Goal: Transaction & Acquisition: Purchase product/service

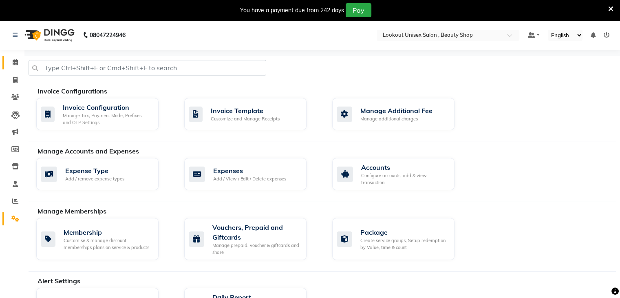
click at [17, 62] on icon at bounding box center [15, 62] width 5 height 6
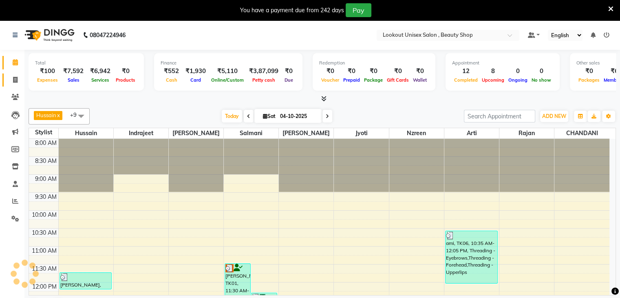
click at [11, 74] on link "Invoice" at bounding box center [12, 79] width 20 height 13
select select "service"
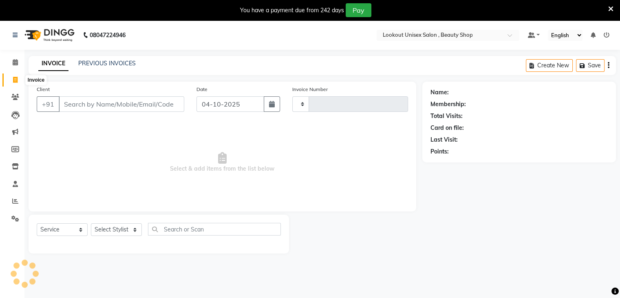
type input "4151"
select select "7658"
click at [87, 65] on link "PREVIOUS INVOICES" at bounding box center [106, 63] width 57 height 7
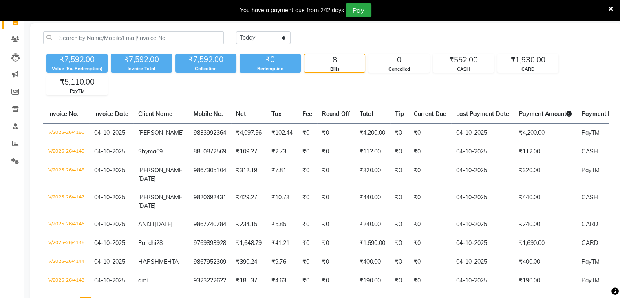
scroll to position [41, 0]
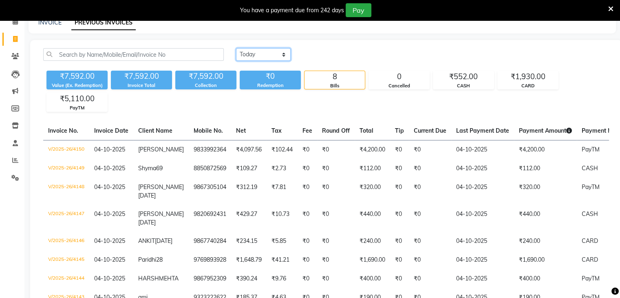
click at [280, 51] on select "Today Yesterday Custom Range" at bounding box center [263, 54] width 55 height 13
select select "yesterday"
click at [236, 48] on select "Today Yesterday Custom Range" at bounding box center [263, 54] width 55 height 13
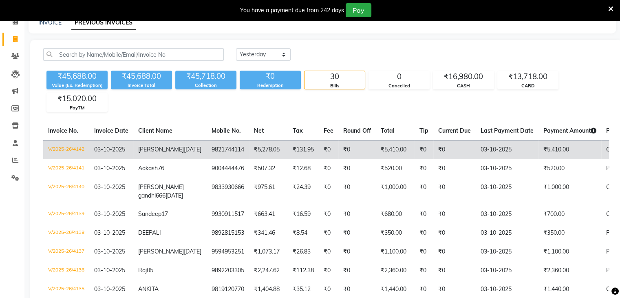
click at [65, 146] on td "V/2025-26/4142" at bounding box center [66, 149] width 46 height 19
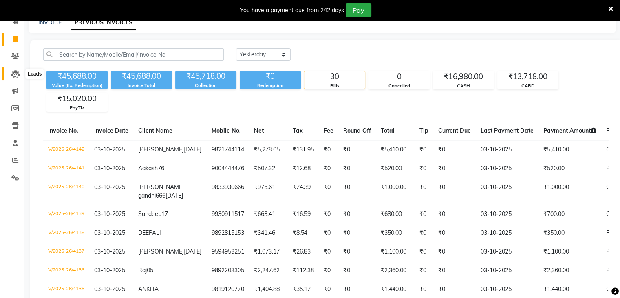
scroll to position [0, 0]
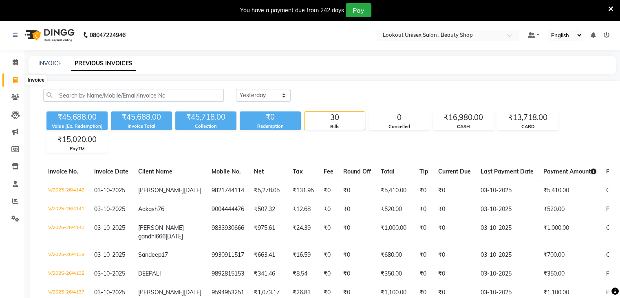
drag, startPoint x: 14, startPoint y: 80, endPoint x: 10, endPoint y: 84, distance: 5.5
click at [14, 80] on icon at bounding box center [15, 80] width 4 height 6
select select "7658"
select select "service"
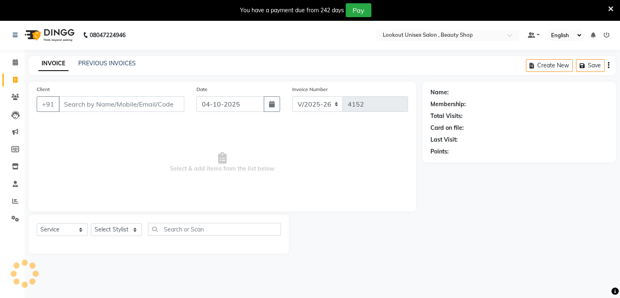
scroll to position [20, 0]
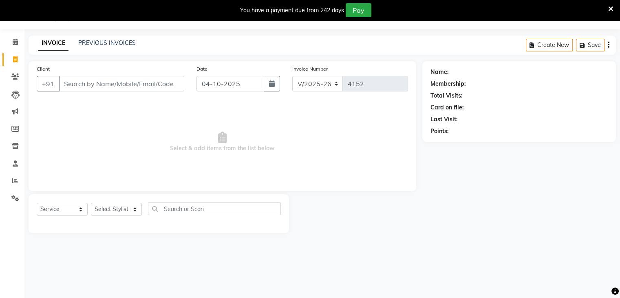
click at [74, 82] on input "Client" at bounding box center [122, 83] width 126 height 15
click at [133, 212] on select "Select Stylist Abid Arti CHANDANI Dhaval Sir Disha Hussain Indrajeet Jyoti Mahe…" at bounding box center [116, 209] width 51 height 13
select select "67794"
click at [91, 203] on select "Select Stylist Abid Arti CHANDANI Dhaval Sir Disha Hussain Indrajeet Jyoti Mahe…" at bounding box center [116, 209] width 51 height 13
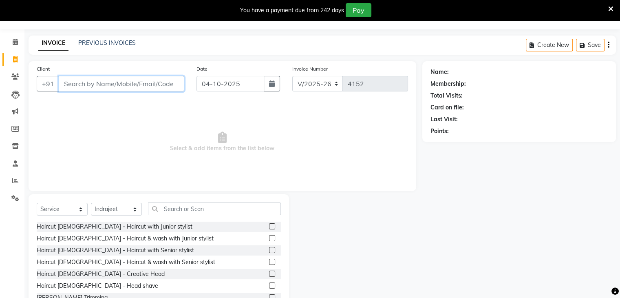
click at [117, 85] on input "Client" at bounding box center [122, 83] width 126 height 15
click at [73, 89] on input "Client" at bounding box center [122, 83] width 126 height 15
click at [269, 251] on label at bounding box center [272, 250] width 6 height 6
click at [269, 251] on input "checkbox" at bounding box center [271, 249] width 5 height 5
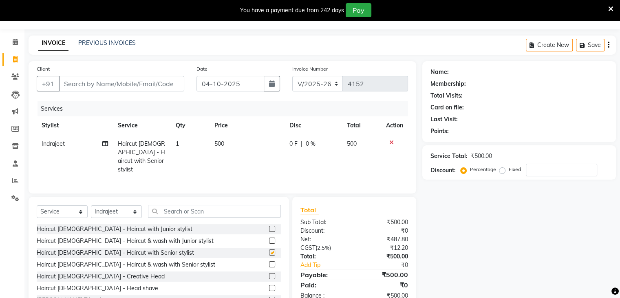
checkbox input "false"
drag, startPoint x: 126, startPoint y: 82, endPoint x: 156, endPoint y: 82, distance: 30.2
click at [126, 82] on input "Client" at bounding box center [122, 83] width 126 height 15
type input "9"
type input "0"
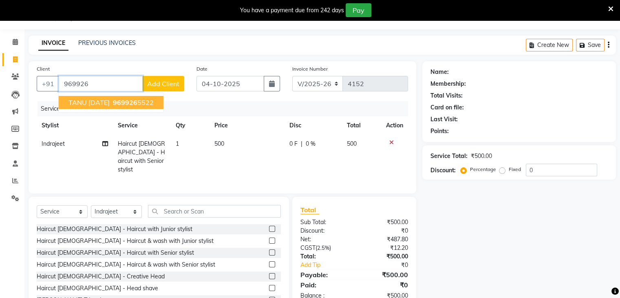
click at [106, 101] on span "TANU 30/5/2026" at bounding box center [88, 102] width 41 height 8
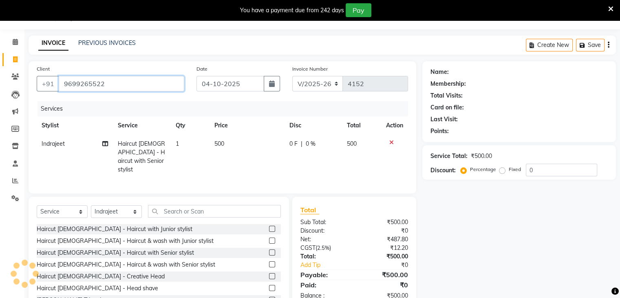
type input "9699265522"
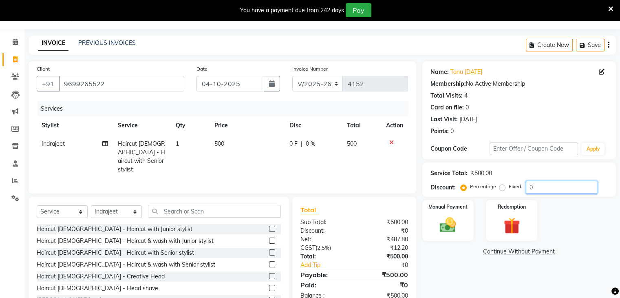
click at [526, 184] on input "0" at bounding box center [561, 187] width 71 height 13
type input "20"
click at [448, 215] on img at bounding box center [447, 225] width 27 height 20
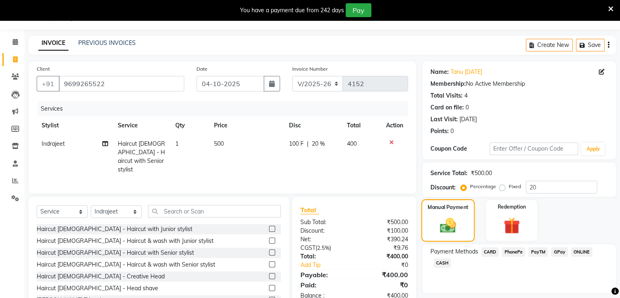
scroll to position [50, 0]
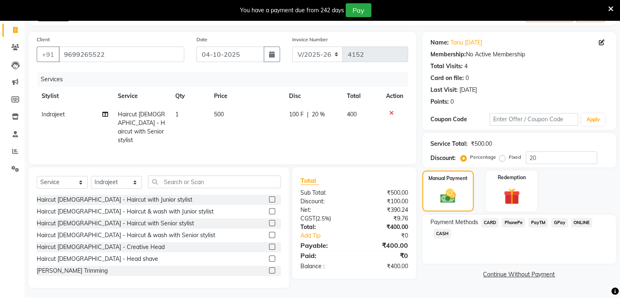
click at [442, 234] on span "CASH" at bounding box center [443, 233] width 18 height 9
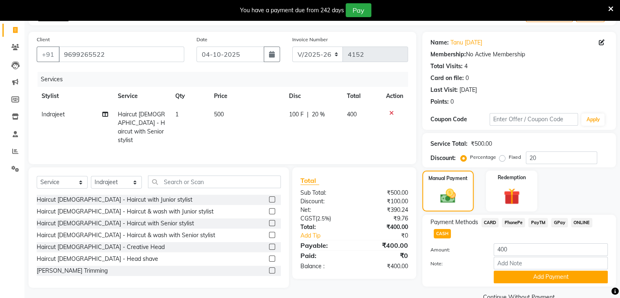
click at [539, 222] on span "PayTM" at bounding box center [538, 222] width 20 height 9
click at [544, 280] on button "Add Payment" at bounding box center [551, 276] width 114 height 13
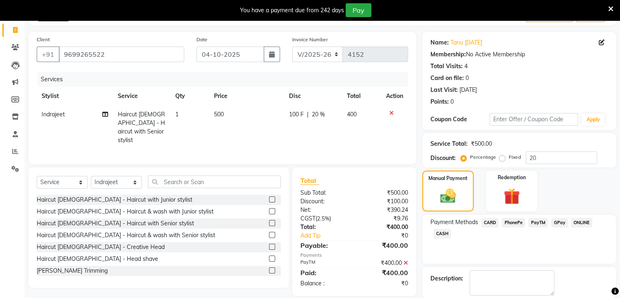
scroll to position [90, 0]
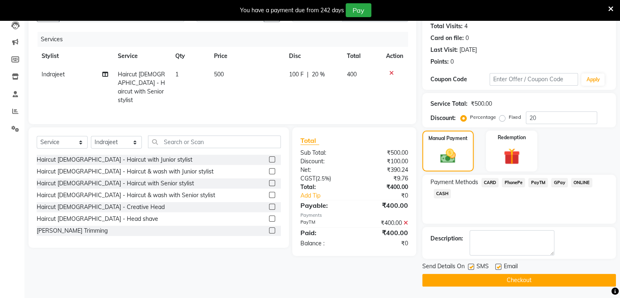
click at [497, 265] on label at bounding box center [498, 266] width 6 height 6
click at [497, 265] on input "checkbox" at bounding box center [497, 266] width 5 height 5
checkbox input "false"
click at [509, 279] on button "Checkout" at bounding box center [519, 279] width 194 height 13
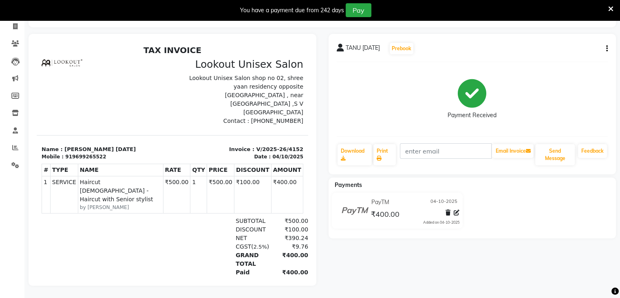
scroll to position [18, 0]
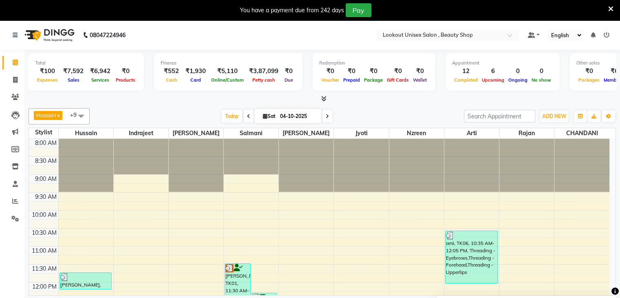
scroll to position [259, 0]
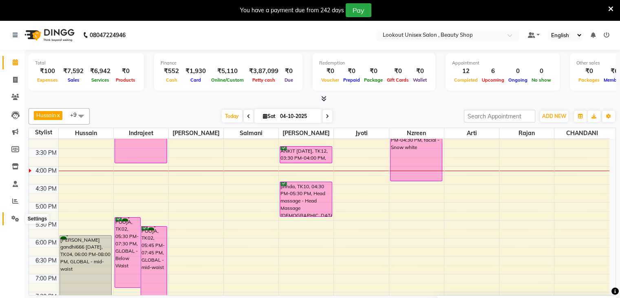
click at [15, 217] on icon at bounding box center [15, 218] width 8 height 6
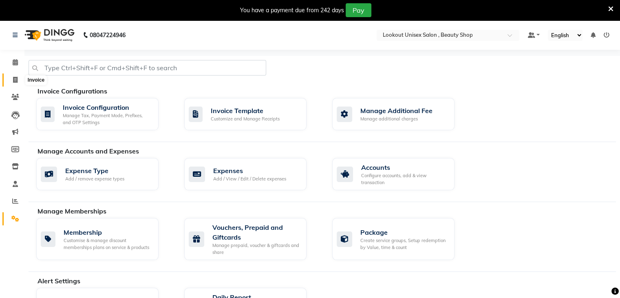
click at [13, 78] on icon at bounding box center [15, 80] width 4 height 6
select select "service"
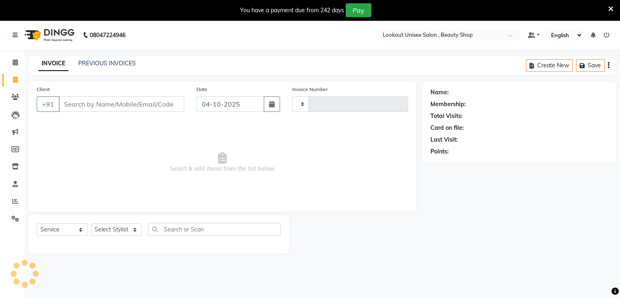
type input "4153"
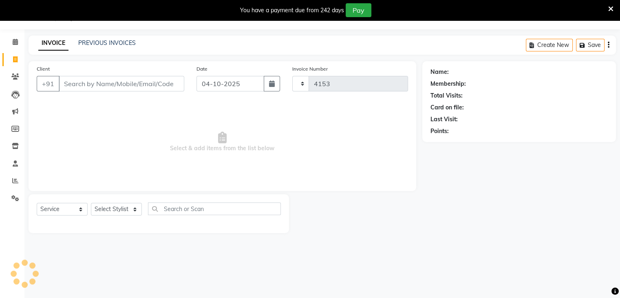
select select "7658"
click at [68, 86] on input "Client" at bounding box center [122, 83] width 126 height 15
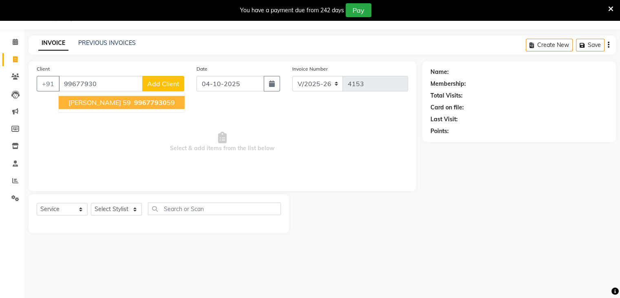
click at [77, 101] on span "sonal 59" at bounding box center [99, 102] width 62 height 8
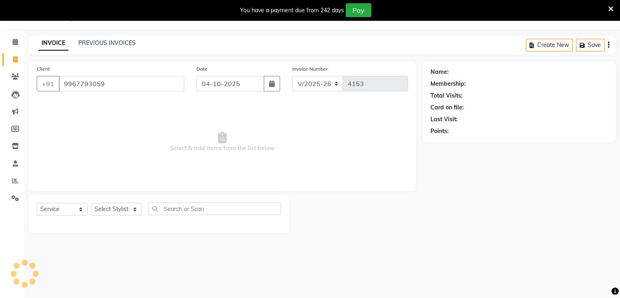
type input "9967793059"
select select "1: Object"
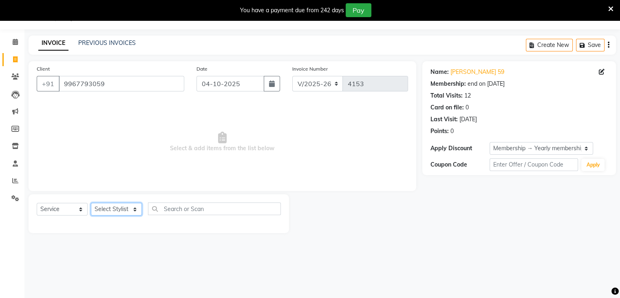
click at [137, 209] on select "Select Stylist Abid Arti CHANDANI Dhaval Sir Disha Hussain Indrajeet Jyoti Mahe…" at bounding box center [116, 209] width 51 height 13
select select "88196"
click at [91, 203] on select "Select Stylist Abid Arti CHANDANI Dhaval Sir Disha Hussain Indrajeet Jyoti Mahe…" at bounding box center [116, 209] width 51 height 13
click at [202, 210] on input "text" at bounding box center [214, 208] width 133 height 13
type input "S"
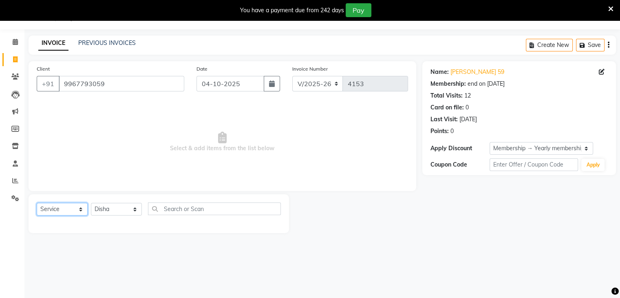
click at [78, 209] on select "Select Service Product Membership Package Voucher Prepaid Gift Card" at bounding box center [62, 209] width 51 height 13
select select "product"
click at [37, 203] on select "Select Service Product Membership Package Voucher Prepaid Gift Card" at bounding box center [62, 209] width 51 height 13
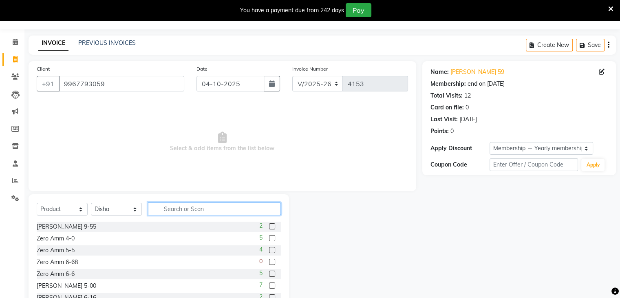
drag, startPoint x: 205, startPoint y: 207, endPoint x: 147, endPoint y: 234, distance: 63.5
click at [205, 207] on input "text" at bounding box center [214, 208] width 133 height 13
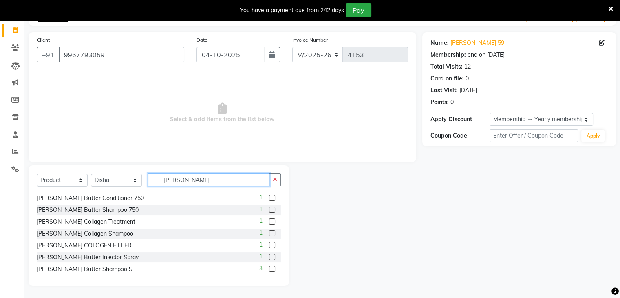
scroll to position [37, 0]
type input "SHEA"
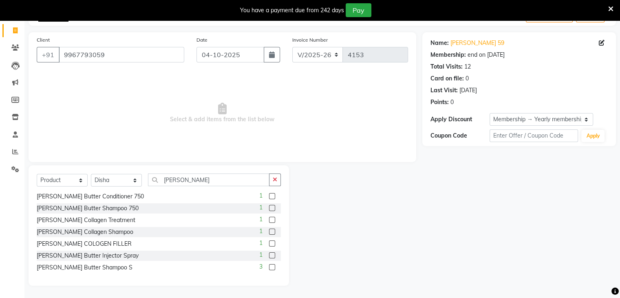
click at [269, 265] on label at bounding box center [272, 267] width 6 height 6
click at [269, 265] on input "checkbox" at bounding box center [271, 267] width 5 height 5
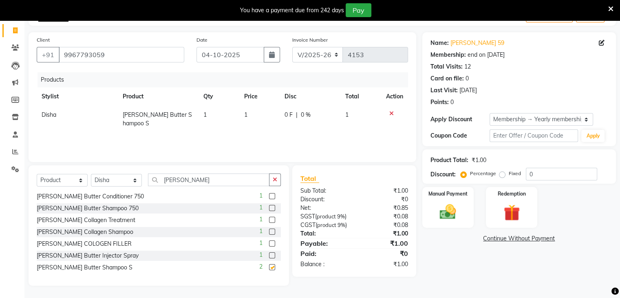
checkbox input "false"
click at [249, 115] on td "1" at bounding box center [259, 119] width 41 height 27
select select "88196"
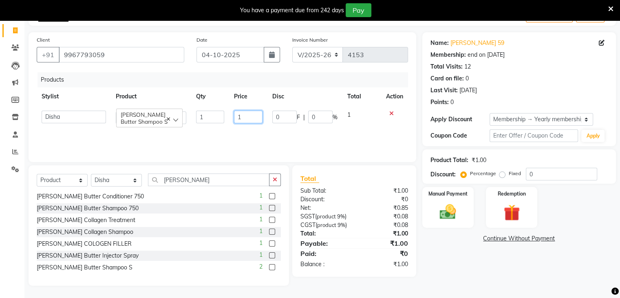
click at [238, 115] on input "1" at bounding box center [248, 116] width 29 height 13
click at [246, 121] on input "1" at bounding box center [248, 116] width 29 height 13
type input "1335"
click at [270, 136] on div "Products Stylist Product Qty Price Disc Total Action Abid Arti CHANDANI Dhaval …" at bounding box center [222, 113] width 371 height 82
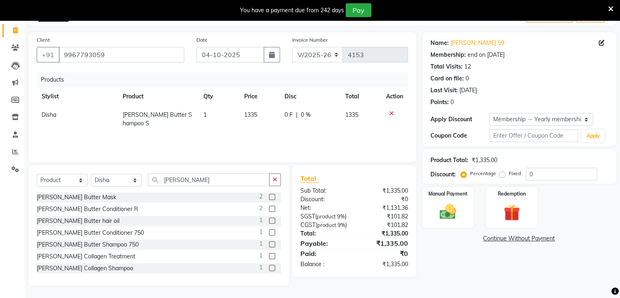
scroll to position [0, 0]
click at [269, 207] on label at bounding box center [272, 209] width 6 height 6
click at [269, 207] on input "checkbox" at bounding box center [271, 209] width 5 height 5
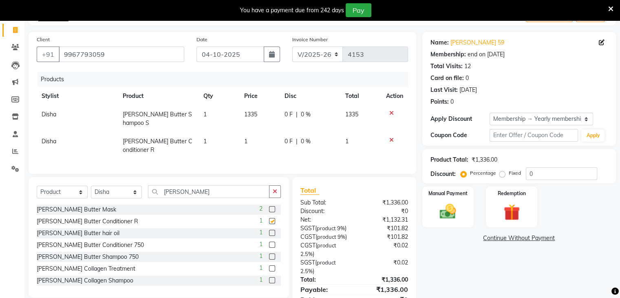
checkbox input "false"
click at [245, 137] on span "1" at bounding box center [245, 140] width 3 height 7
select select "88196"
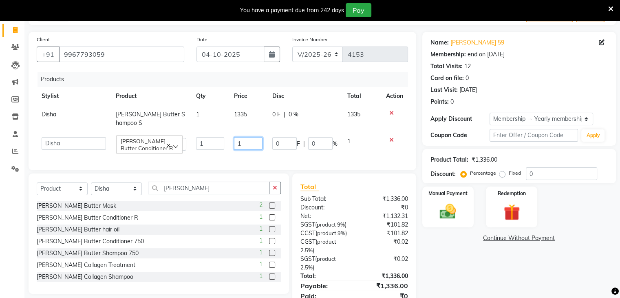
click at [245, 137] on input "1" at bounding box center [248, 143] width 29 height 13
type input "1500"
click at [160, 150] on div "Products Stylist Product Qty Price Disc Total Action Disha Shea Butter Shampoo …" at bounding box center [222, 117] width 371 height 90
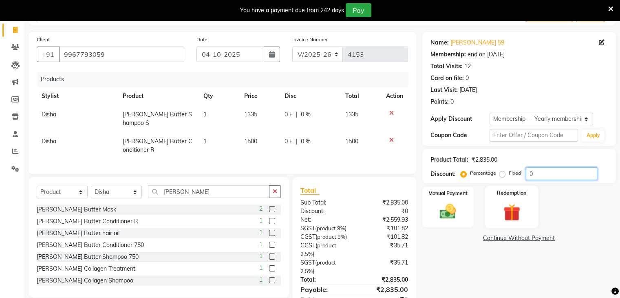
drag, startPoint x: 529, startPoint y: 174, endPoint x: 531, endPoint y: 202, distance: 28.2
click at [528, 175] on input "0" at bounding box center [561, 173] width 71 height 13
type input "20"
click at [501, 274] on div "Name: Sonal 59 Membership: end on 18-03-2026 Total Visits: 12 Card on file: 0 L…" at bounding box center [522, 177] width 200 height 291
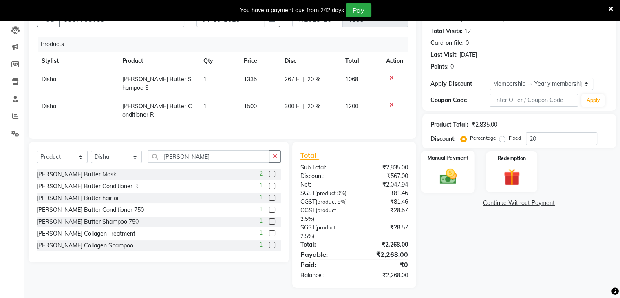
click at [442, 172] on img at bounding box center [447, 177] width 27 height 20
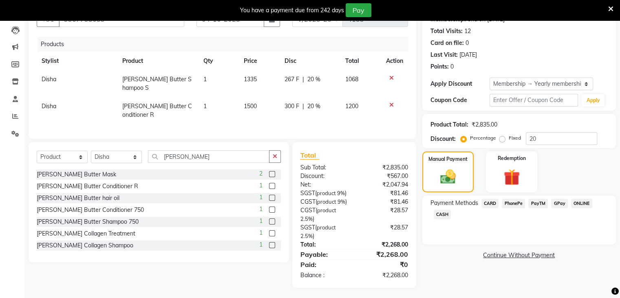
click at [443, 213] on span "CASH" at bounding box center [443, 213] width 18 height 9
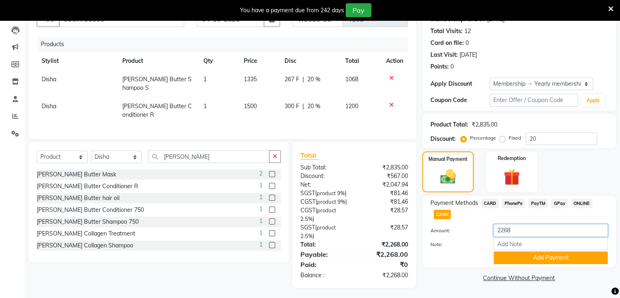
click at [522, 224] on input "2268" at bounding box center [551, 230] width 114 height 13
type input "2500"
click at [516, 261] on button "Add Payment" at bounding box center [551, 257] width 114 height 13
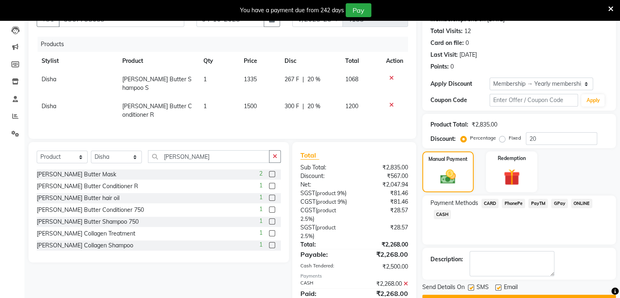
scroll to position [131, 0]
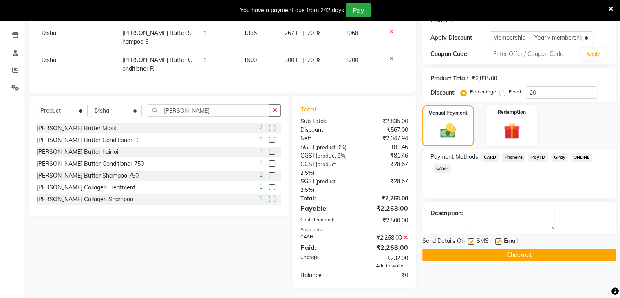
click at [388, 265] on span "Add to wallet" at bounding box center [390, 265] width 29 height 6
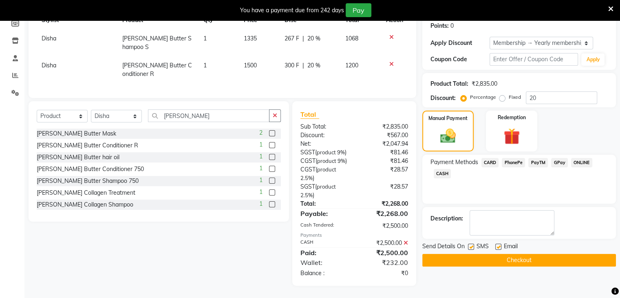
scroll to position [123, 0]
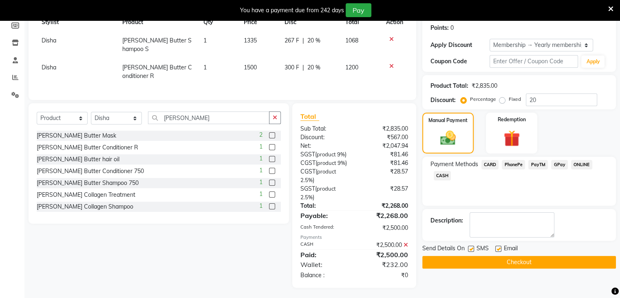
click at [498, 248] on label at bounding box center [498, 248] width 6 height 6
click at [498, 248] on input "checkbox" at bounding box center [497, 248] width 5 height 5
checkbox input "false"
click at [501, 263] on button "Checkout" at bounding box center [519, 262] width 194 height 13
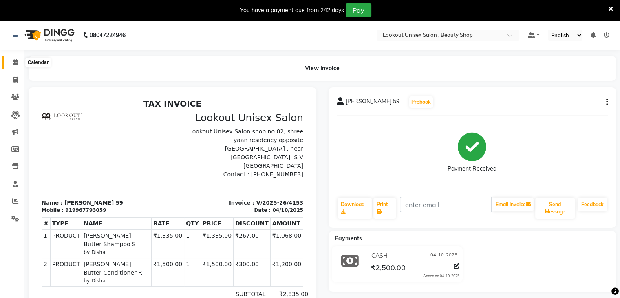
click at [15, 65] on icon at bounding box center [15, 62] width 5 height 6
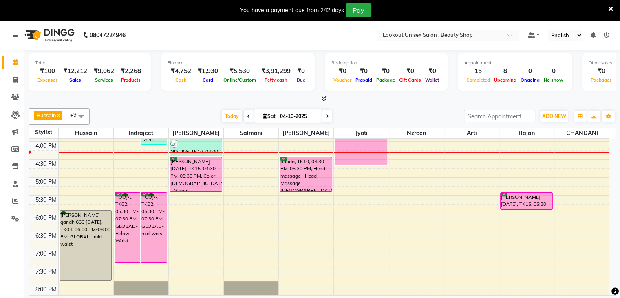
scroll to position [285, 0]
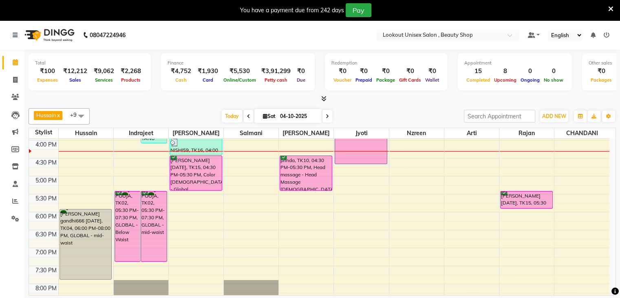
click at [244, 115] on span at bounding box center [249, 116] width 10 height 13
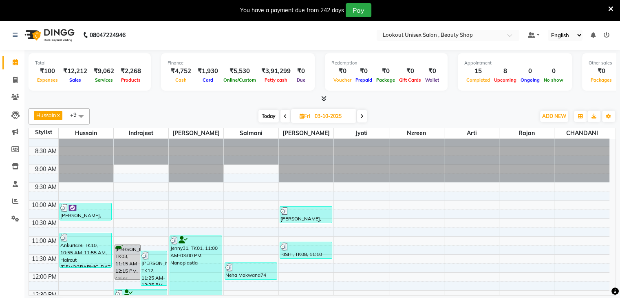
scroll to position [0, 0]
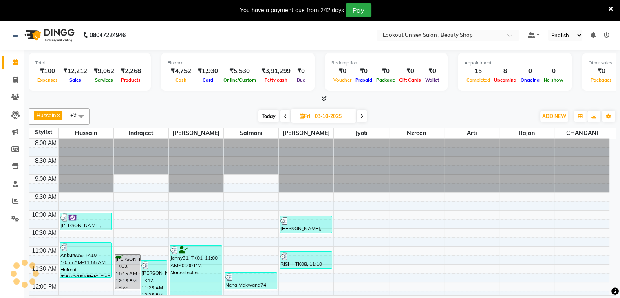
click at [273, 119] on span "Today" at bounding box center [268, 116] width 20 height 13
type input "04-10-2025"
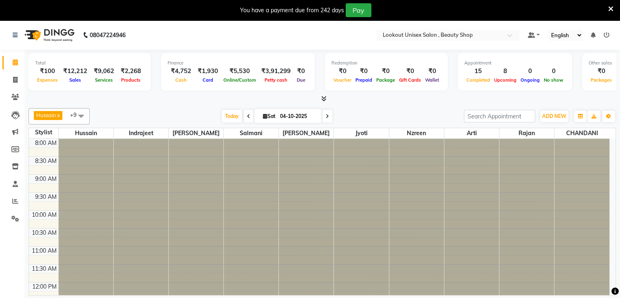
click at [347, 99] on div at bounding box center [322, 99] width 587 height 9
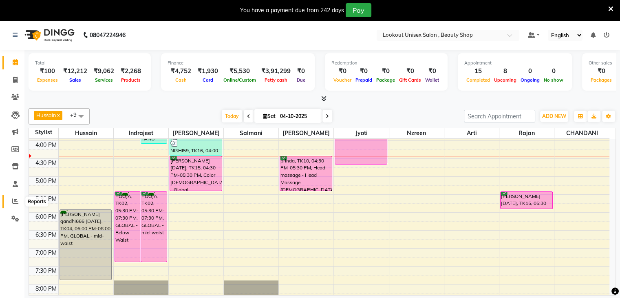
click at [16, 199] on icon at bounding box center [15, 201] width 6 height 6
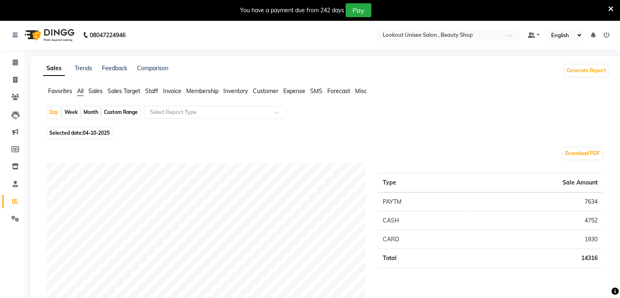
click at [93, 114] on div "Month" at bounding box center [91, 111] width 19 height 11
select select "10"
select select "2025"
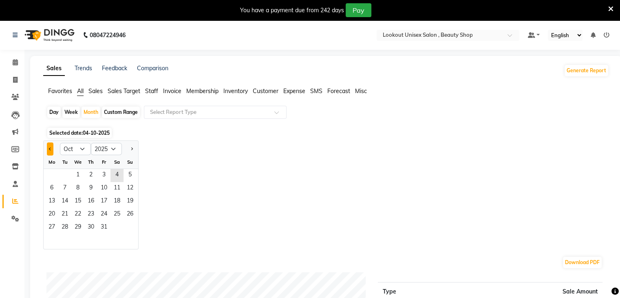
click at [50, 146] on button "Previous month" at bounding box center [50, 148] width 7 height 13
select select "9"
click at [75, 183] on span "10" at bounding box center [77, 188] width 13 height 13
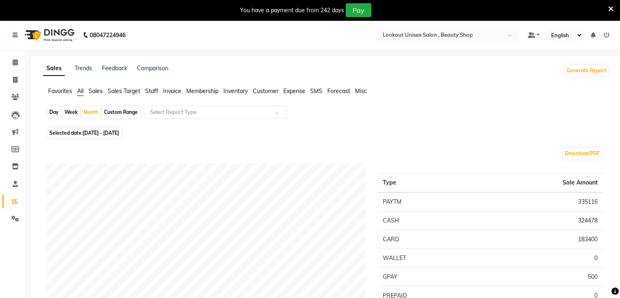
click at [152, 91] on span "Staff" at bounding box center [151, 90] width 13 height 7
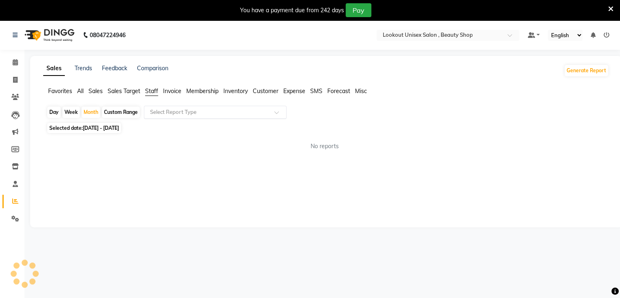
click at [168, 112] on input "text" at bounding box center [206, 112] width 117 height 8
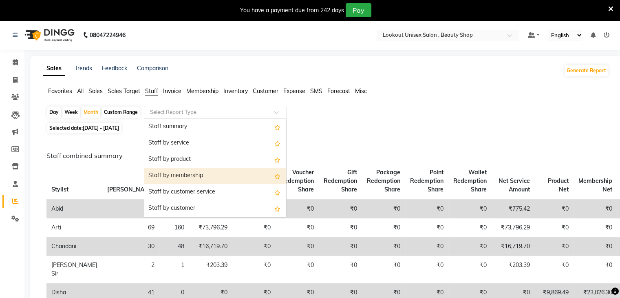
click at [196, 178] on div "Staff by membership" at bounding box center [215, 176] width 142 height 16
select select "full_report"
select select "csv"
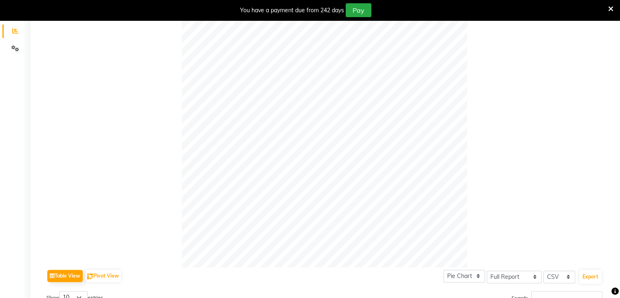
scroll to position [48, 0]
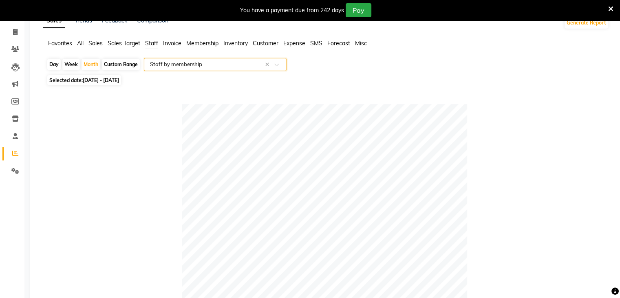
click at [173, 62] on input "text" at bounding box center [206, 64] width 117 height 8
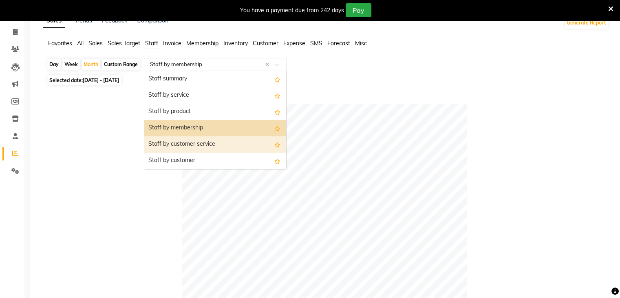
click at [202, 144] on div "Staff by customer service" at bounding box center [215, 144] width 142 height 16
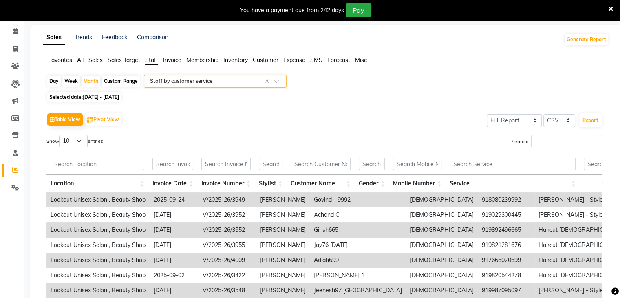
scroll to position [7, 0]
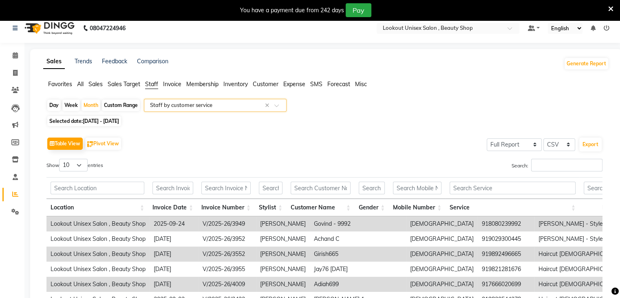
click at [181, 108] on input "text" at bounding box center [206, 105] width 117 height 8
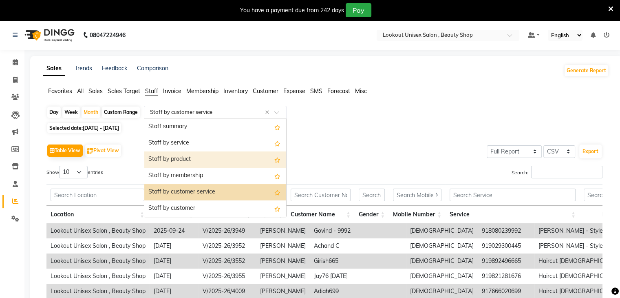
scroll to position [0, 0]
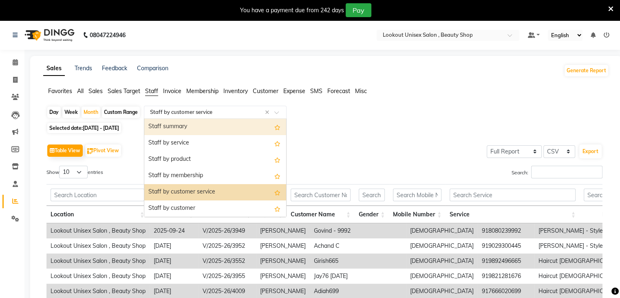
click at [82, 88] on span "All" at bounding box center [80, 90] width 7 height 7
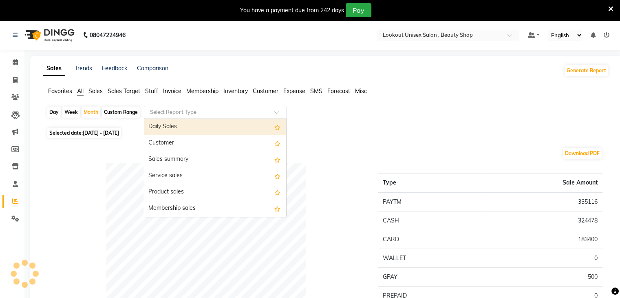
click at [176, 108] on input "text" at bounding box center [206, 112] width 117 height 8
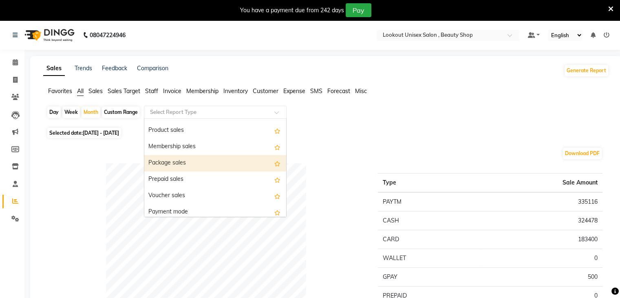
scroll to position [82, 0]
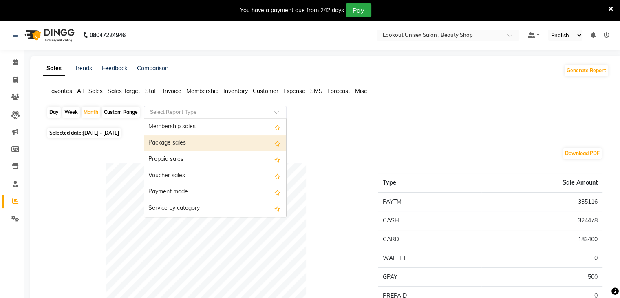
click at [192, 149] on div "Package sales" at bounding box center [215, 143] width 142 height 16
select select "full_report"
select select "csv"
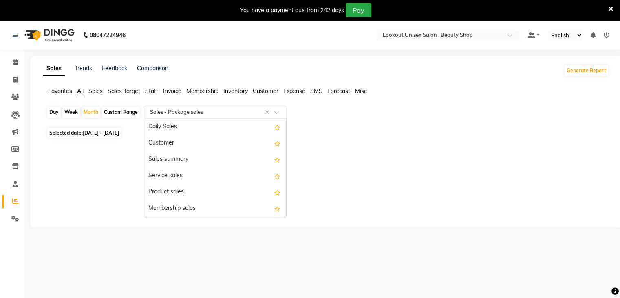
click at [206, 116] on div "Select Report Type × Sales - Package sales" at bounding box center [205, 112] width 119 height 8
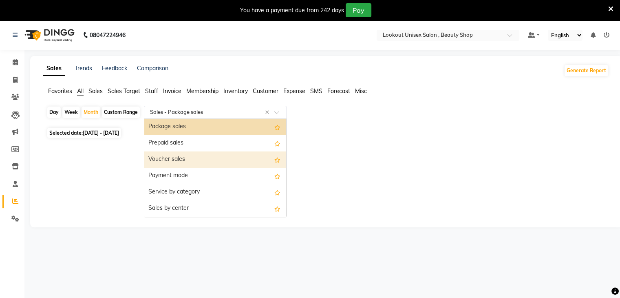
click at [189, 159] on div "Voucher sales" at bounding box center [215, 159] width 142 height 16
select select "full_report"
select select "csv"
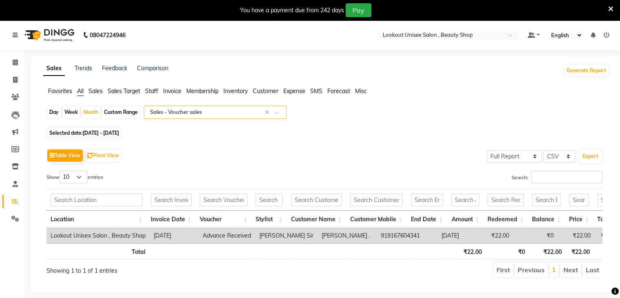
click at [174, 113] on input "text" at bounding box center [206, 112] width 117 height 8
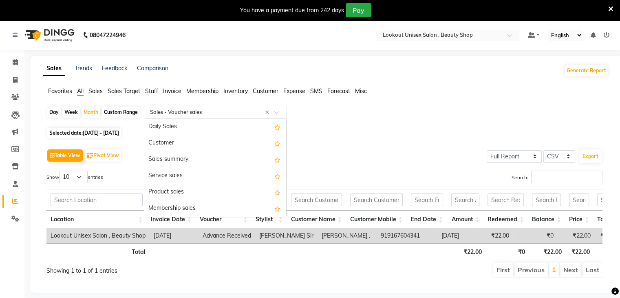
scroll to position [130, 0]
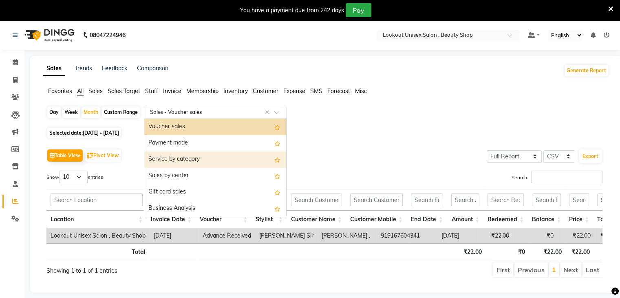
click at [181, 161] on div "Service by category" at bounding box center [215, 159] width 142 height 16
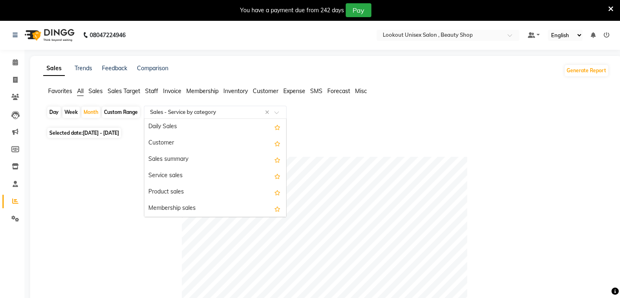
click at [186, 114] on input "text" at bounding box center [206, 112] width 117 height 8
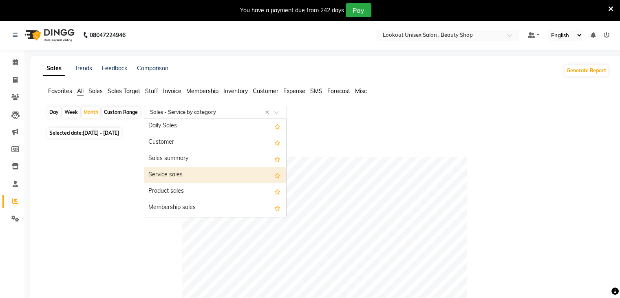
scroll to position [0, 0]
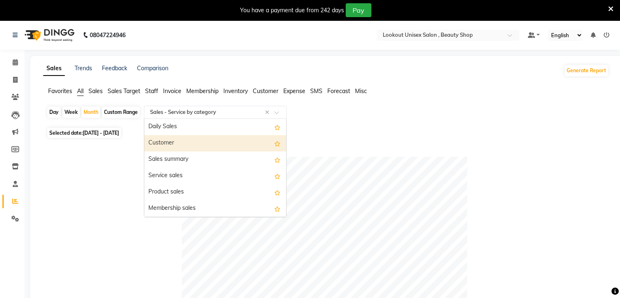
click at [174, 142] on div "Customer" at bounding box center [215, 143] width 142 height 16
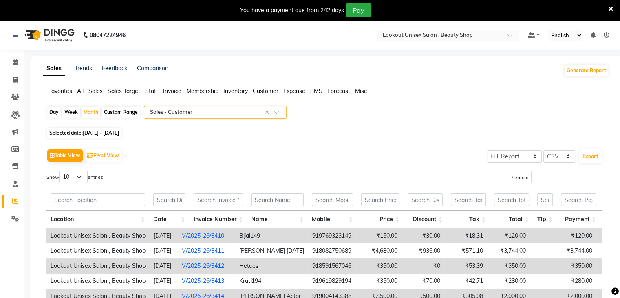
click at [189, 114] on input "text" at bounding box center [206, 112] width 117 height 8
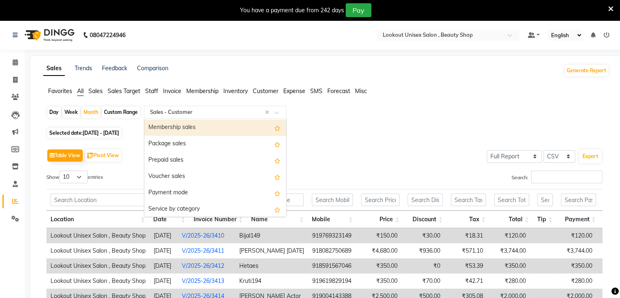
scroll to position [82, 0]
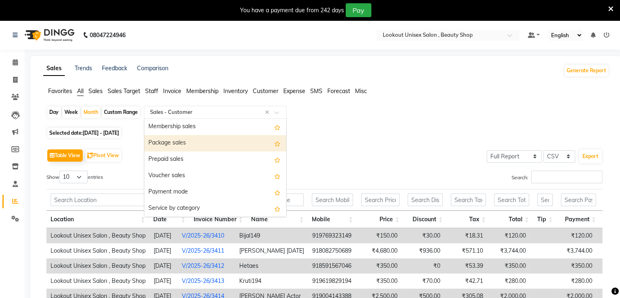
click at [191, 144] on div "Package sales" at bounding box center [215, 143] width 142 height 16
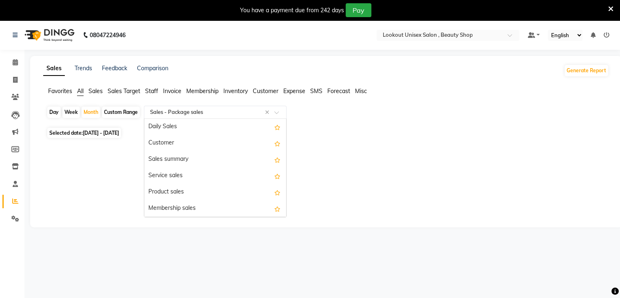
click at [194, 109] on input "text" at bounding box center [206, 112] width 117 height 8
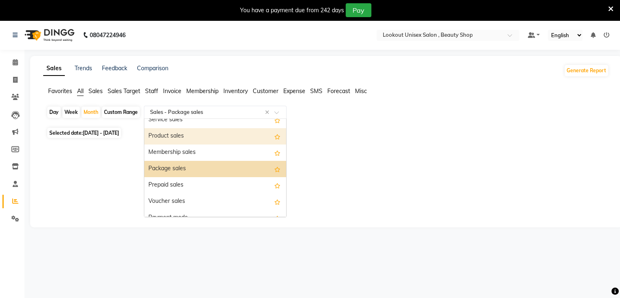
scroll to position [57, 0]
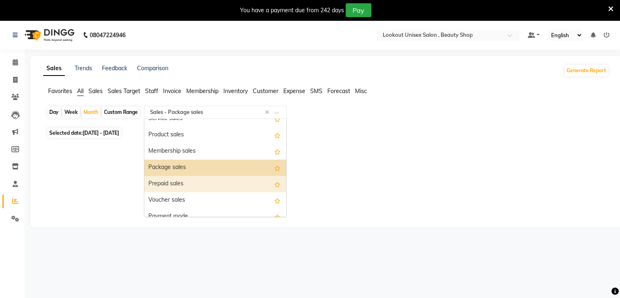
click at [201, 189] on div "Prepaid sales" at bounding box center [215, 184] width 142 height 16
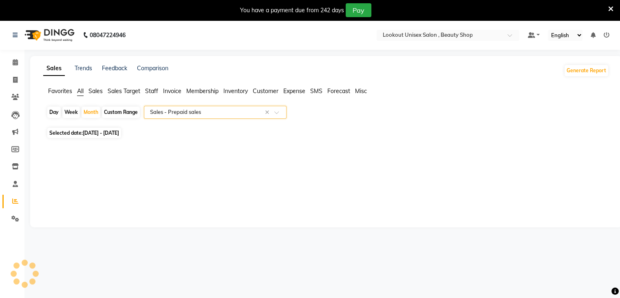
select select "full_report"
select select "csv"
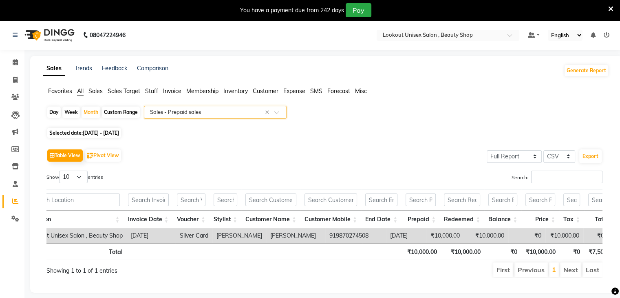
scroll to position [0, 39]
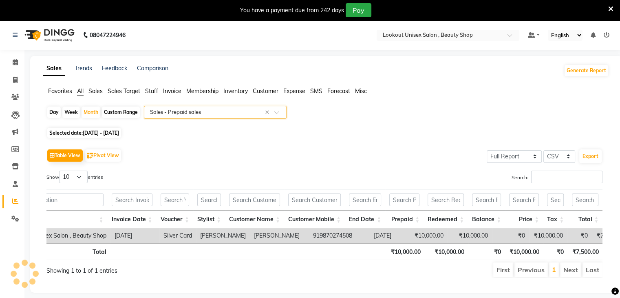
click at [209, 112] on input "text" at bounding box center [206, 112] width 117 height 8
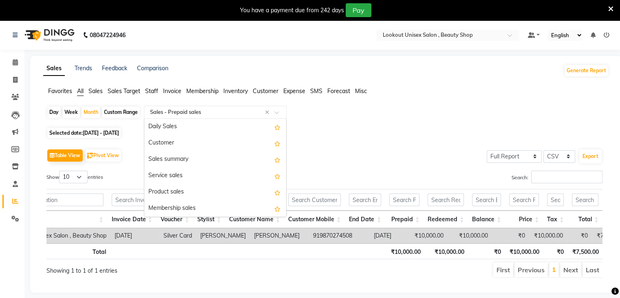
scroll to position [114, 0]
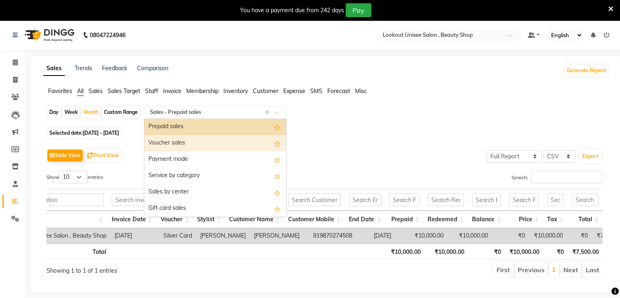
click at [205, 141] on div "Voucher sales" at bounding box center [215, 143] width 142 height 16
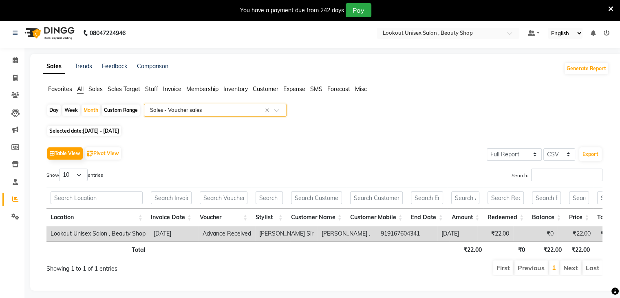
scroll to position [0, 0]
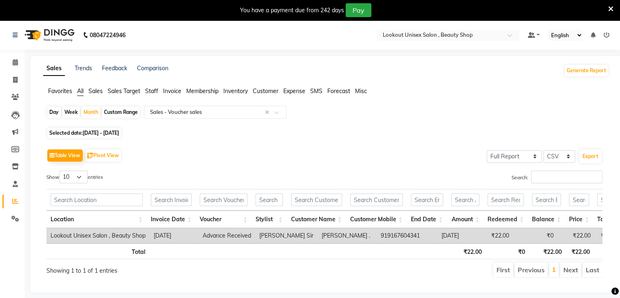
click at [146, 92] on span "Staff" at bounding box center [151, 90] width 13 height 7
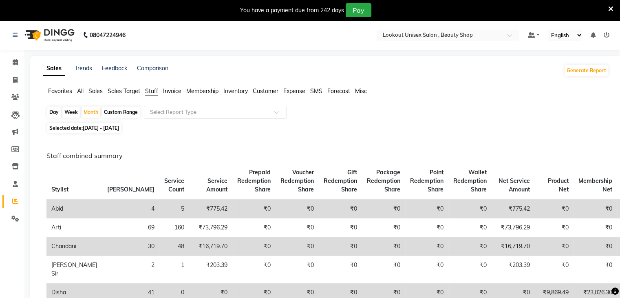
click at [355, 111] on div "Day Week Month Custom Range Select Report Type" at bounding box center [325, 113] width 559 height 15
click at [197, 110] on input "text" at bounding box center [206, 112] width 117 height 8
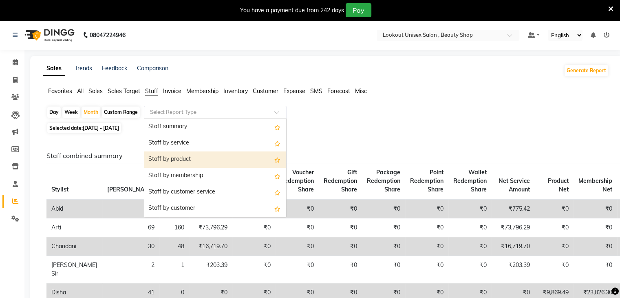
click at [196, 162] on div "Staff by product" at bounding box center [215, 159] width 142 height 16
select select "full_report"
select select "csv"
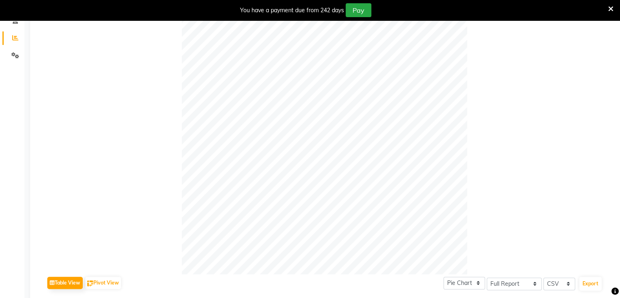
scroll to position [285, 0]
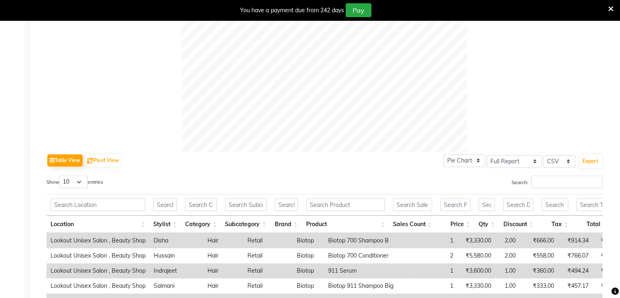
click at [532, 173] on div "Table View Pivot View Pie Chart Bar Chart Select Full Report Filtered Report Se…" at bounding box center [324, 285] width 556 height 267
click at [549, 182] on input "Search:" at bounding box center [566, 181] width 71 height 13
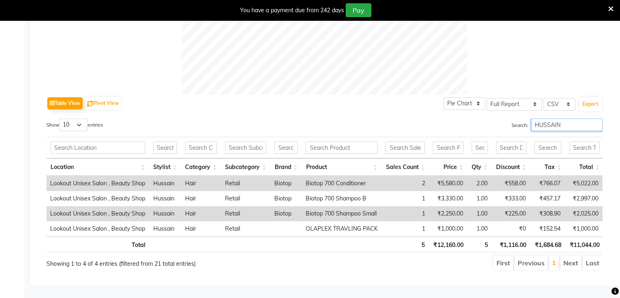
scroll to position [0, 1]
drag, startPoint x: 566, startPoint y: 116, endPoint x: 394, endPoint y: 117, distance: 172.0
click at [415, 118] on div "Search: HUSSAIN" at bounding box center [467, 126] width 272 height 16
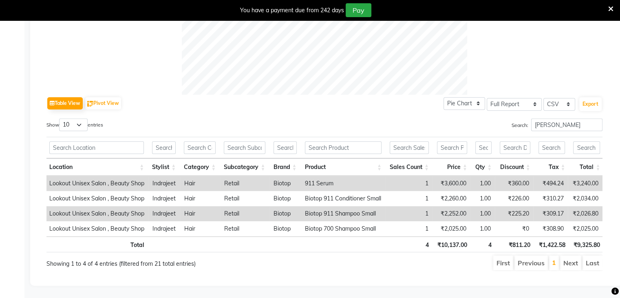
drag, startPoint x: 581, startPoint y: 156, endPoint x: 578, endPoint y: 133, distance: 23.1
click at [579, 137] on thead "Location Stylist Category Subcategory Brand Product Sales Count Price Qty Disco…" at bounding box center [324, 156] width 559 height 39
drag, startPoint x: 571, startPoint y: 115, endPoint x: 397, endPoint y: 128, distance: 174.5
click at [412, 119] on div "Search: INDRAJEET" at bounding box center [467, 126] width 272 height 16
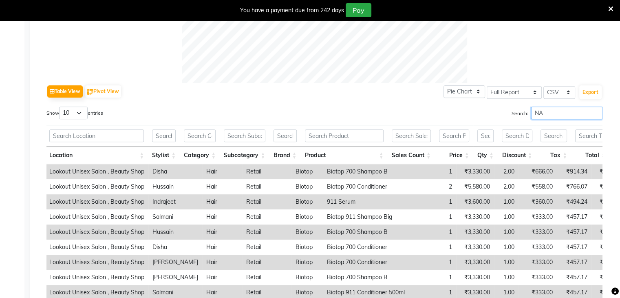
scroll to position [0, 0]
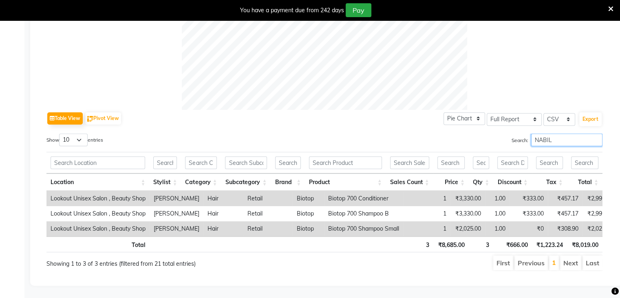
click at [361, 97] on div "Table View Pivot View Pie Chart Bar Chart Select Full Report Filtered Report Se…" at bounding box center [324, 47] width 556 height 446
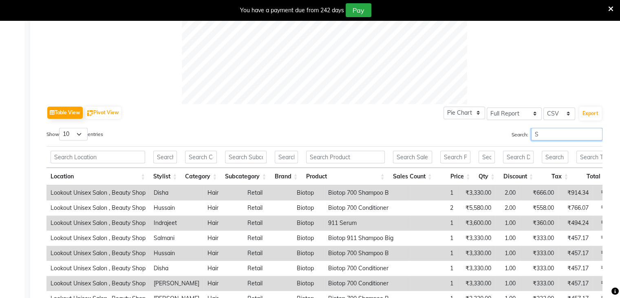
scroll to position [354, 0]
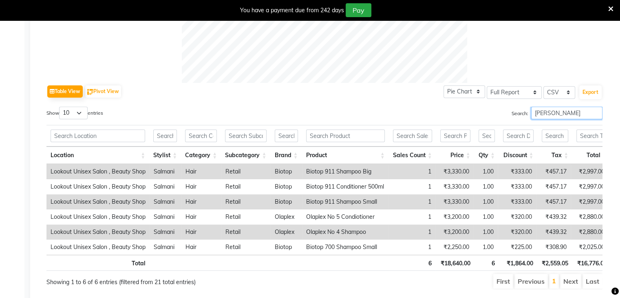
drag, startPoint x: 560, startPoint y: 110, endPoint x: 437, endPoint y: 111, distance: 122.7
click at [460, 111] on div "Search: SALM" at bounding box center [467, 114] width 272 height 16
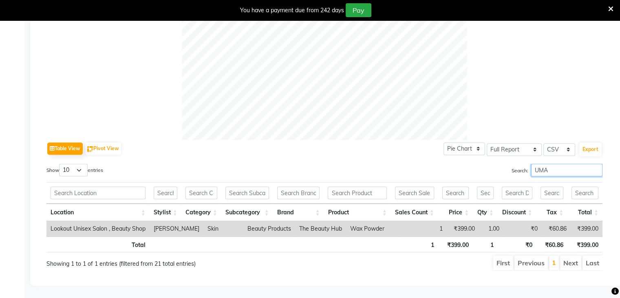
scroll to position [303, 0]
drag, startPoint x: 569, startPoint y: 164, endPoint x: 416, endPoint y: 168, distance: 152.9
click at [448, 164] on div "Search: UMAR" at bounding box center [467, 171] width 272 height 16
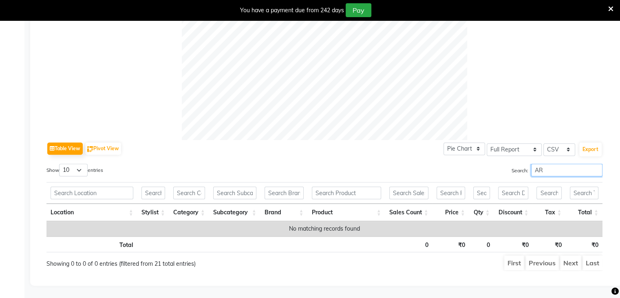
type input "A"
type input "J"
type input "N"
type input "C"
type input "RAJAN"
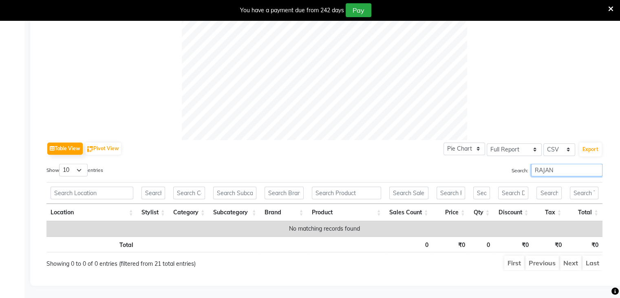
drag, startPoint x: 576, startPoint y: 161, endPoint x: 406, endPoint y: 185, distance: 170.7
click at [447, 182] on div "Show 10 25 50 100 entries Search: RAJAN Location Stylist Category Subcategory B…" at bounding box center [324, 216] width 556 height 107
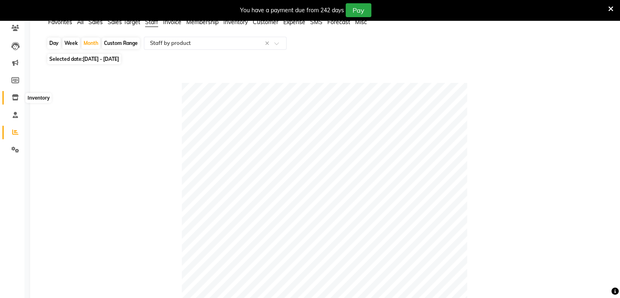
scroll to position [0, 0]
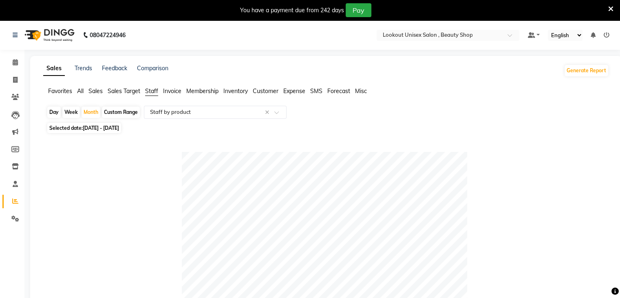
click at [293, 89] on span "Expense" at bounding box center [294, 90] width 22 height 7
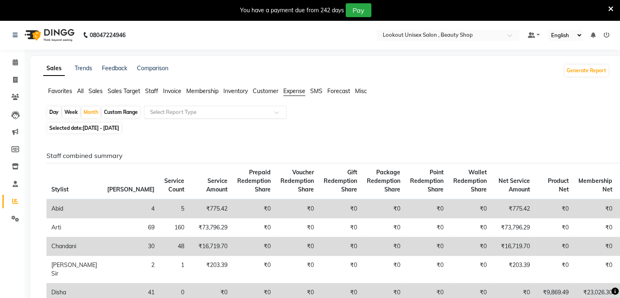
click at [236, 107] on div "Select Report Type" at bounding box center [215, 112] width 143 height 13
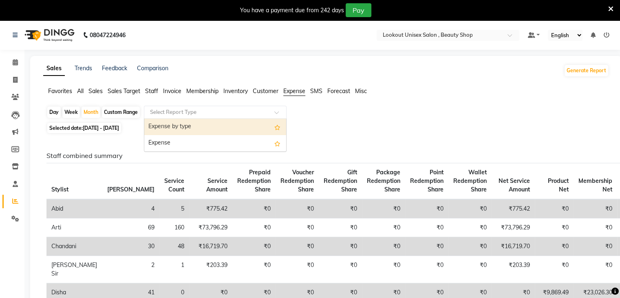
click at [234, 131] on div "Expense by type" at bounding box center [215, 127] width 142 height 16
select select "full_report"
select select "csv"
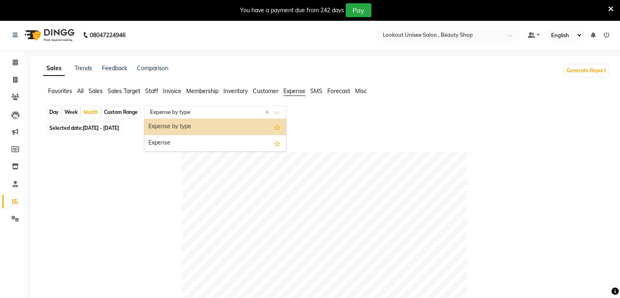
click at [181, 115] on input "text" at bounding box center [206, 112] width 117 height 8
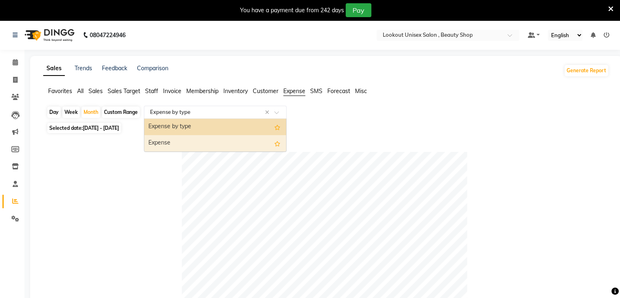
drag, startPoint x: 182, startPoint y: 142, endPoint x: 395, endPoint y: 262, distance: 243.8
click at [183, 142] on div "Expense" at bounding box center [215, 143] width 142 height 16
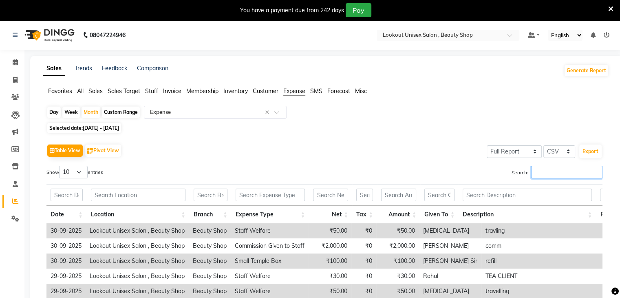
click at [533, 171] on input "Search:" at bounding box center [566, 171] width 71 height 13
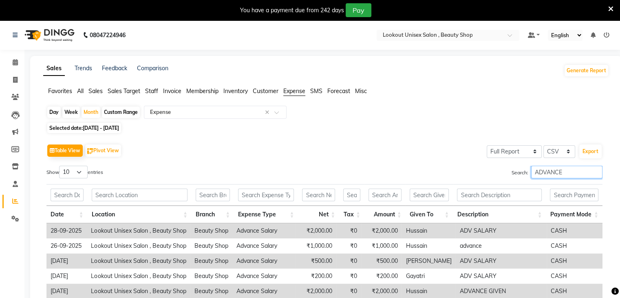
type input "ADVANCE"
click at [447, 210] on th "Given To" at bounding box center [430, 214] width 48 height 18
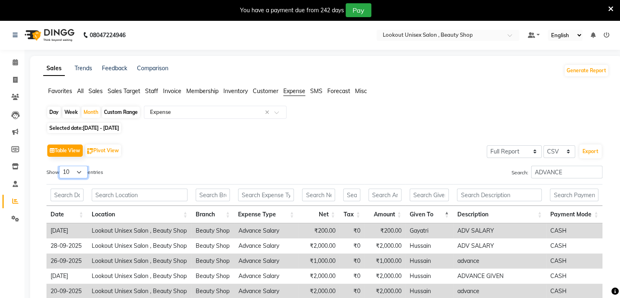
click at [78, 176] on select "10 25 50 100" at bounding box center [73, 171] width 29 height 13
select select "100"
click at [60, 165] on select "10 25 50 100" at bounding box center [73, 171] width 29 height 13
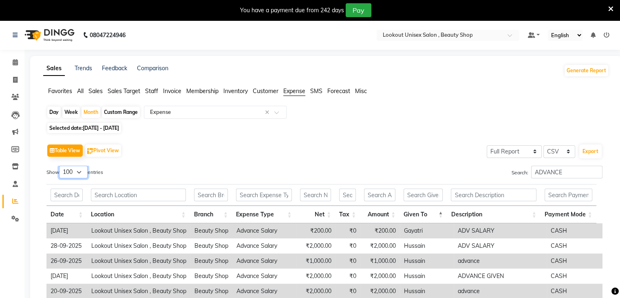
scroll to position [156, 0]
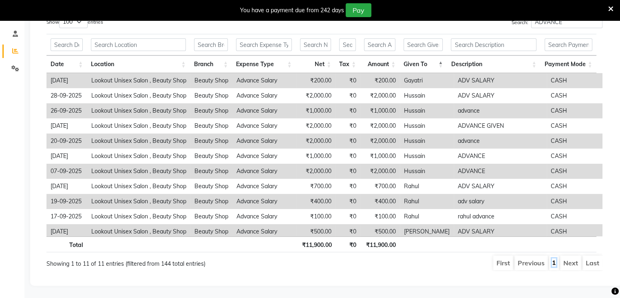
click at [555, 258] on link "1" at bounding box center [554, 262] width 4 height 8
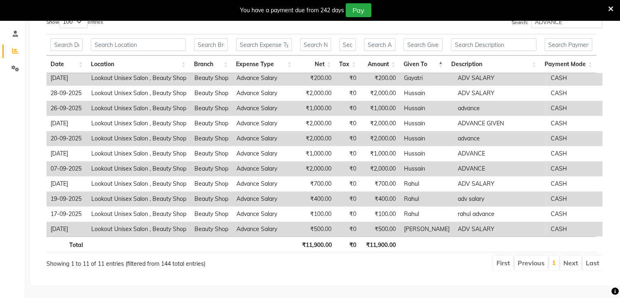
click at [504, 258] on li "First" at bounding box center [503, 262] width 20 height 15
click at [525, 256] on li "Previous" at bounding box center [530, 262] width 33 height 15
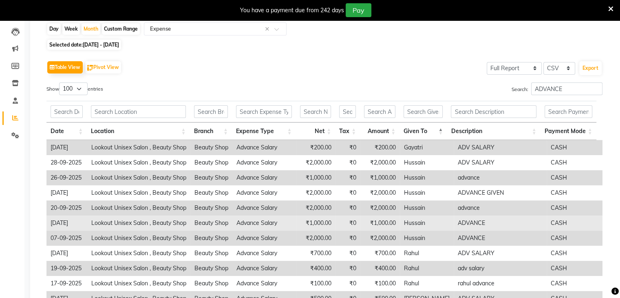
scroll to position [115, 0]
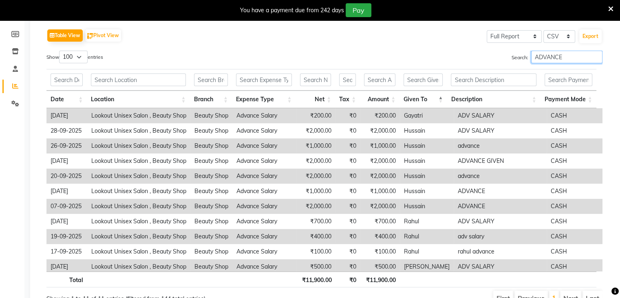
click at [571, 57] on input "ADVANCE" at bounding box center [566, 57] width 71 height 13
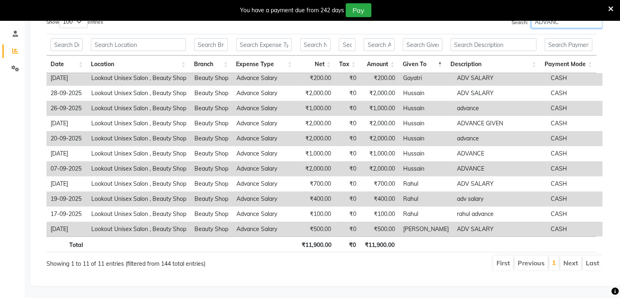
scroll to position [0, 0]
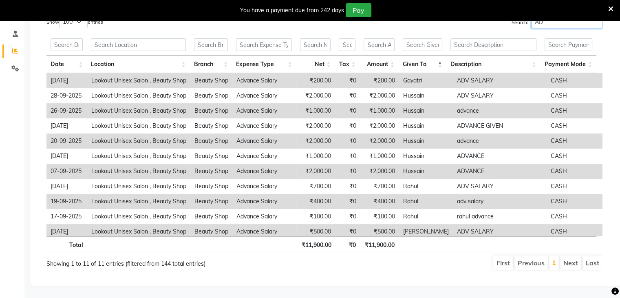
type input "A"
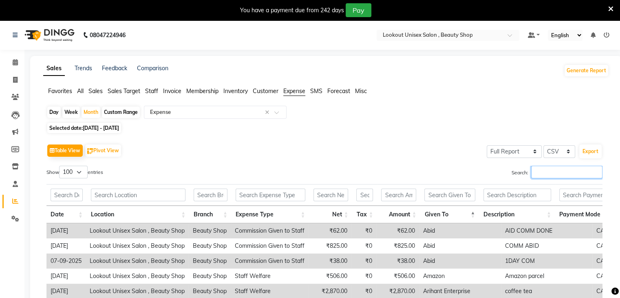
click at [545, 175] on input "Search:" at bounding box center [566, 171] width 71 height 13
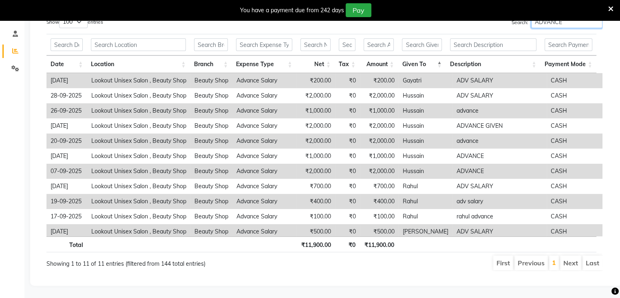
scroll to position [74, 0]
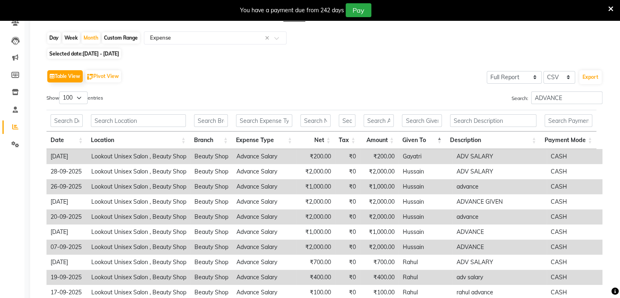
click at [353, 137] on th "Tax" at bounding box center [347, 140] width 25 height 18
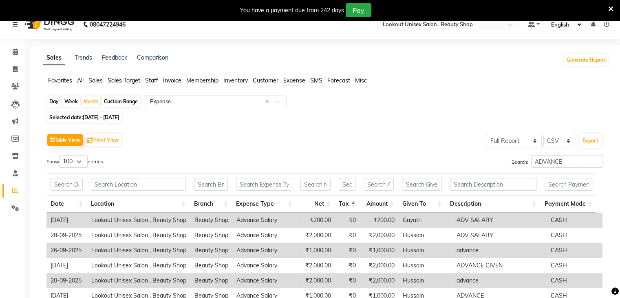
scroll to position [0, 0]
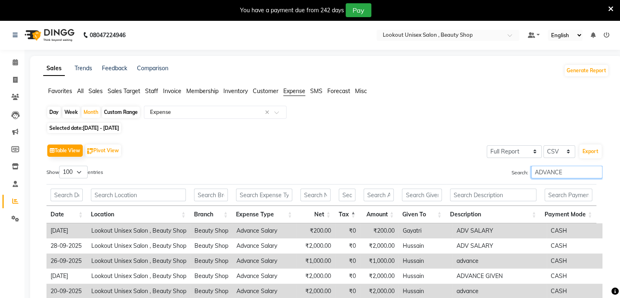
drag, startPoint x: 539, startPoint y: 170, endPoint x: 492, endPoint y: 167, distance: 47.0
click at [496, 167] on div "Search: ADVANCE" at bounding box center [467, 173] width 272 height 16
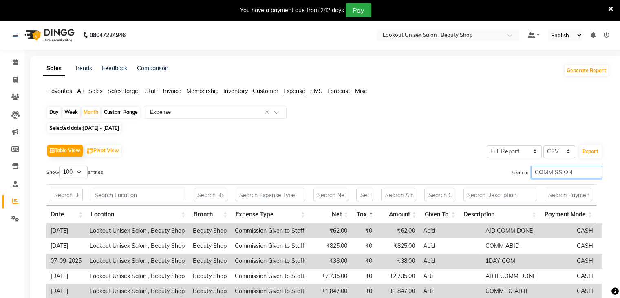
type input "COMMISSION"
click at [80, 212] on th "Date" at bounding box center [66, 214] width 40 height 18
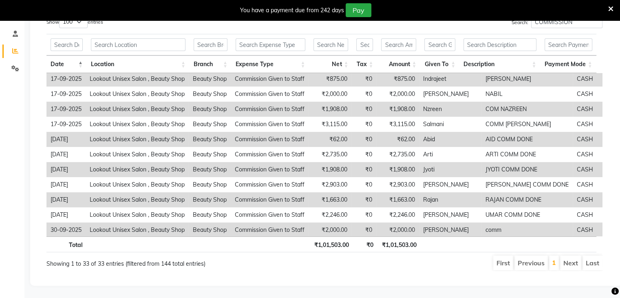
scroll to position [334, 0]
drag, startPoint x: 607, startPoint y: 212, endPoint x: 607, endPoint y: 227, distance: 15.5
click at [607, 227] on div "Table View Pivot View Select Full Report Filtered Report Select CSV PDF Export …" at bounding box center [324, 131] width 569 height 292
click at [574, 246] on div "Total ₹1,01,503.00 ₹0 ₹1,01,503.00" at bounding box center [324, 245] width 556 height 18
click at [488, 239] on th at bounding box center [500, 244] width 81 height 16
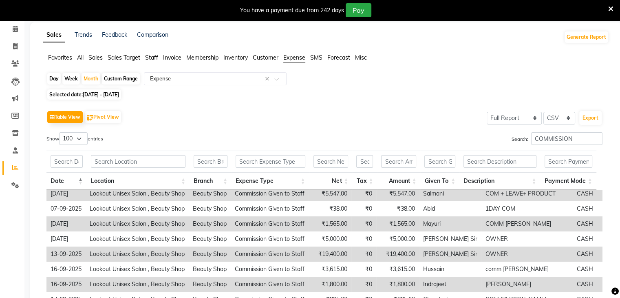
scroll to position [212, 0]
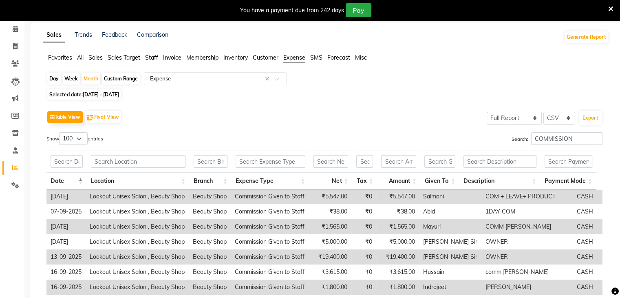
click at [72, 79] on div "Week" at bounding box center [71, 78] width 18 height 11
select select "9"
select select "2025"
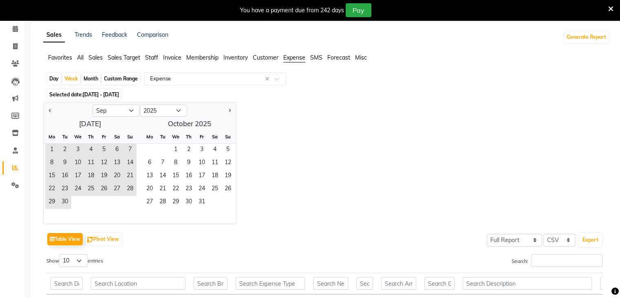
click at [88, 79] on div "Month" at bounding box center [91, 78] width 19 height 11
select select "9"
select select "2025"
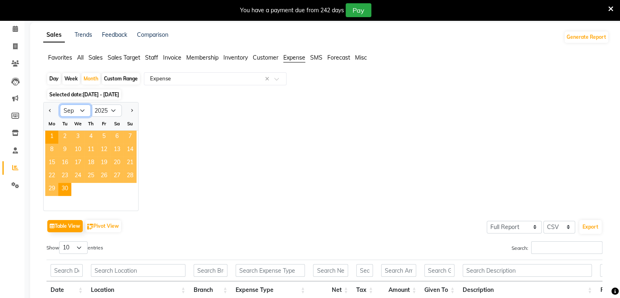
click at [86, 105] on select "Jan Feb Mar Apr May Jun Jul Aug Sep Oct Nov Dec" at bounding box center [75, 110] width 31 height 12
select select "10"
click at [60, 104] on select "Jan Feb Mar Apr May Jun Jul Aug Sep Oct Nov Dec" at bounding box center [75, 110] width 31 height 12
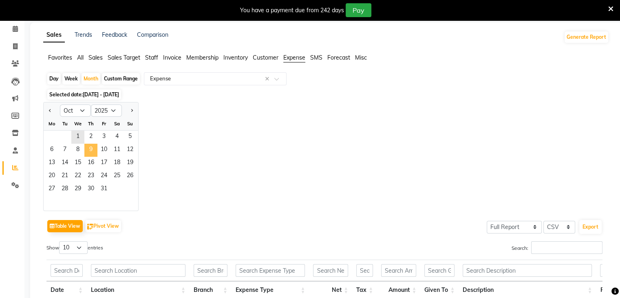
click at [94, 152] on span "9" at bounding box center [90, 149] width 13 height 13
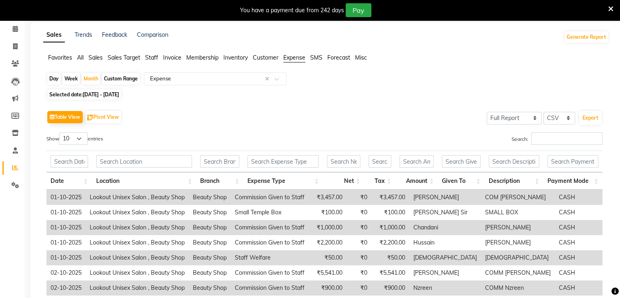
scroll to position [74, 0]
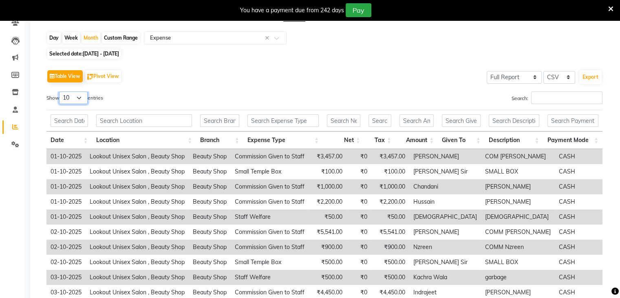
click at [77, 100] on select "10 25 50 100" at bounding box center [73, 97] width 29 height 13
select select "100"
click at [60, 91] on select "10 25 50 100" at bounding box center [73, 97] width 29 height 13
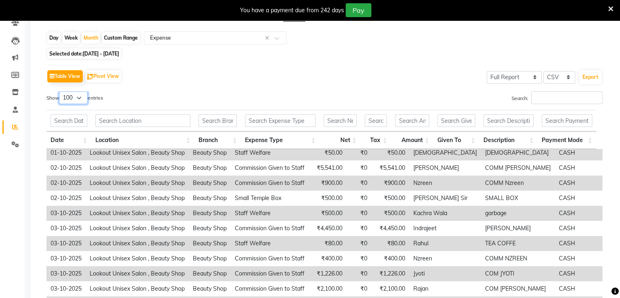
scroll to position [26, 0]
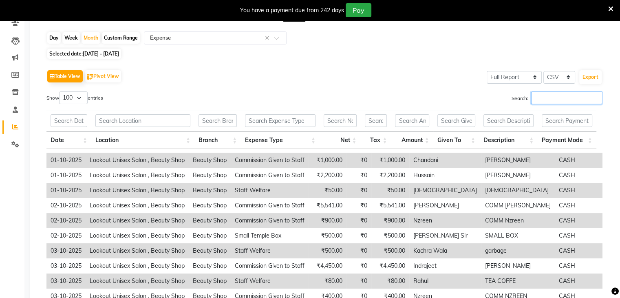
click at [545, 97] on input "Search:" at bounding box center [566, 97] width 71 height 13
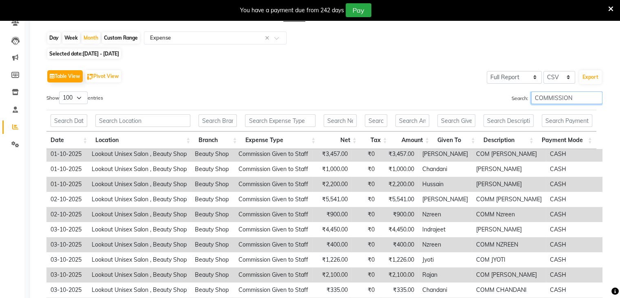
scroll to position [156, 0]
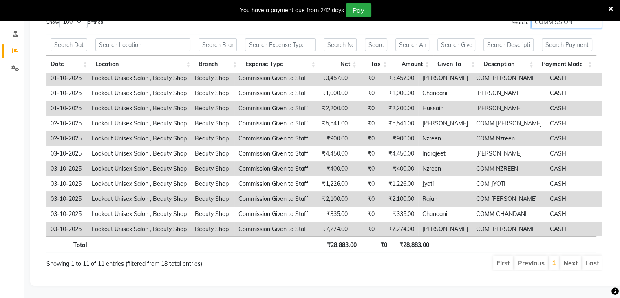
type input "COMMISSION"
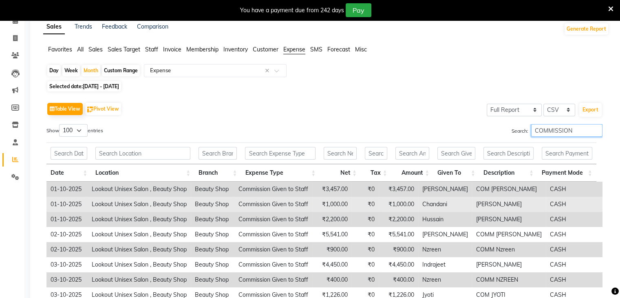
scroll to position [33, 0]
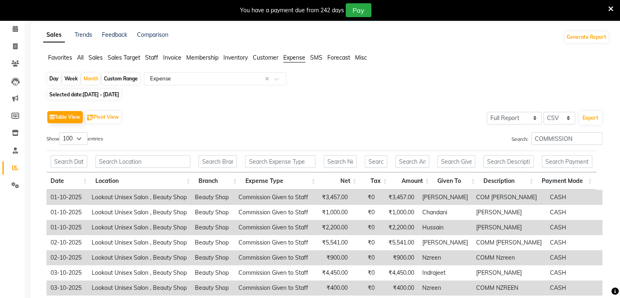
click at [97, 56] on span "Sales" at bounding box center [95, 57] width 14 height 7
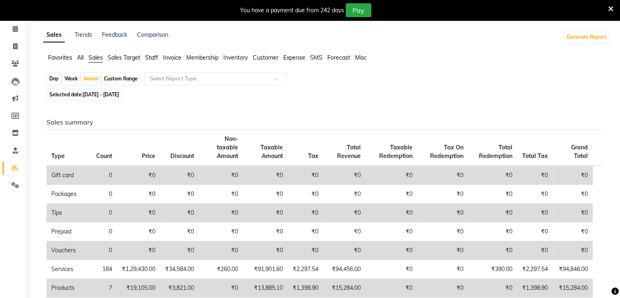
click at [51, 77] on div "Day" at bounding box center [53, 78] width 13 height 11
select select "10"
select select "2025"
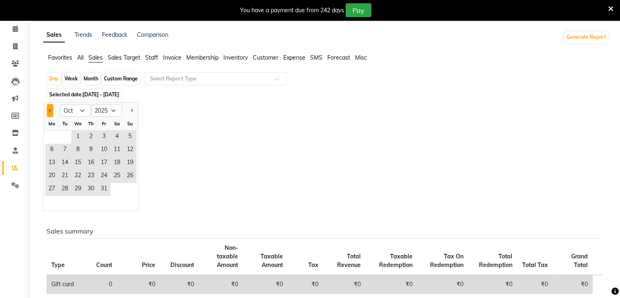
click at [50, 110] on span "Previous month" at bounding box center [50, 110] width 3 height 3
select select "9"
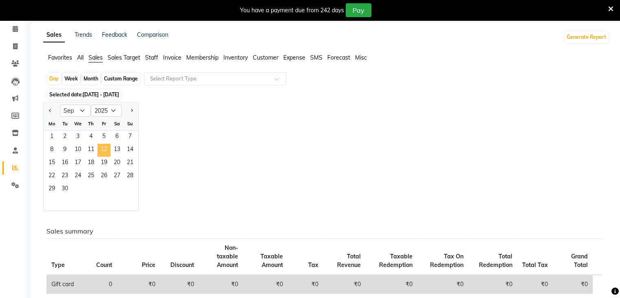
click at [103, 150] on span "12" at bounding box center [103, 149] width 13 height 13
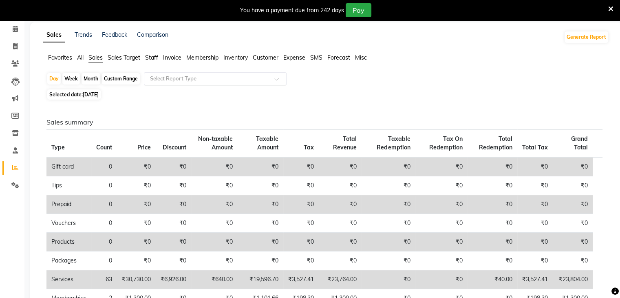
click at [276, 78] on span at bounding box center [279, 81] width 10 height 8
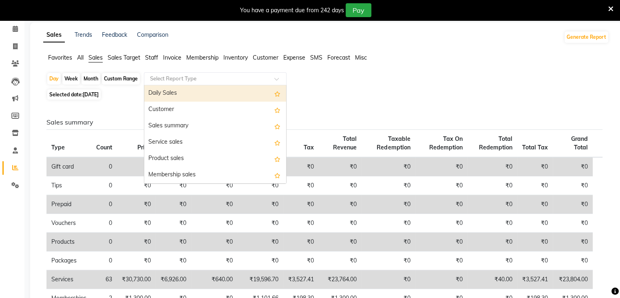
click at [293, 58] on span "Expense" at bounding box center [294, 57] width 22 height 7
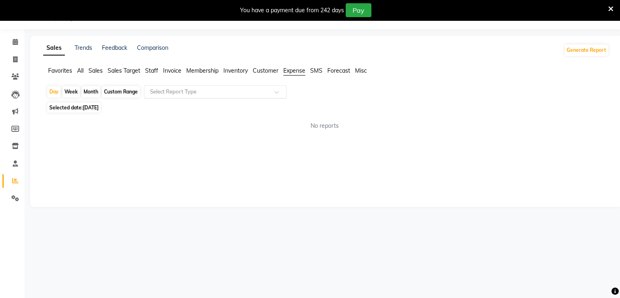
click at [269, 92] on div at bounding box center [215, 92] width 142 height 8
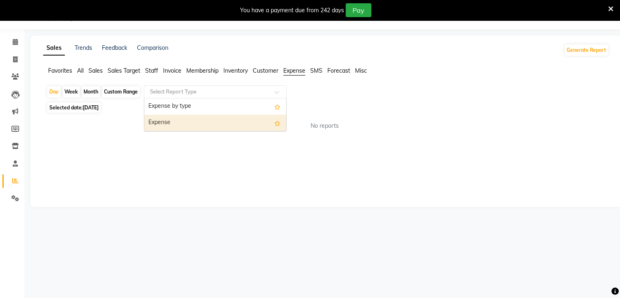
click at [169, 123] on div "Expense" at bounding box center [215, 123] width 142 height 16
select select "full_report"
select select "csv"
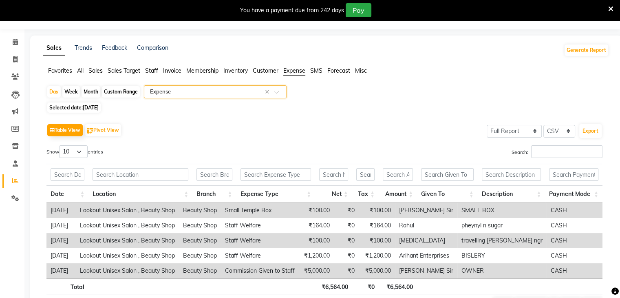
scroll to position [68, 0]
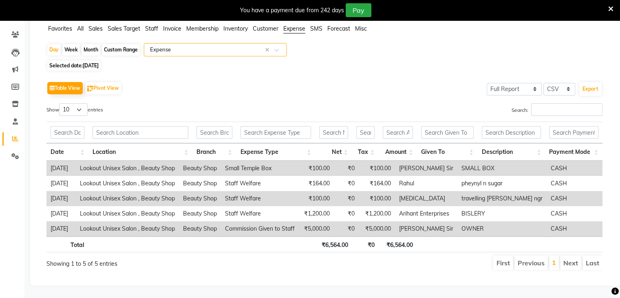
click at [84, 62] on span "12-09-2025" at bounding box center [91, 65] width 16 height 6
select select "9"
select select "2025"
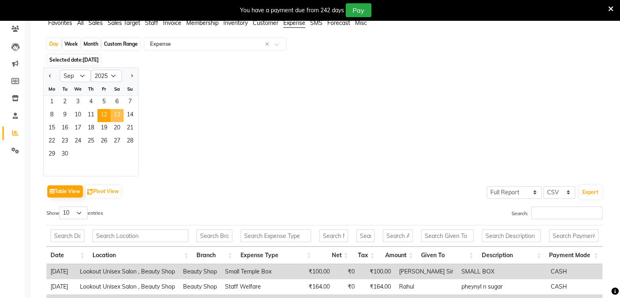
click at [117, 115] on span "13" at bounding box center [116, 115] width 13 height 13
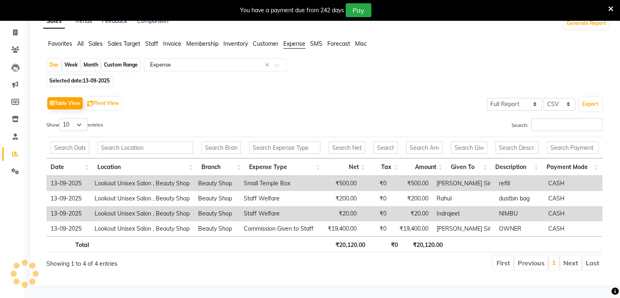
scroll to position [53, 0]
click at [360, 95] on div "Table View Pivot View Select Full Report Filtered Report Select CSV PDF Export" at bounding box center [324, 103] width 556 height 17
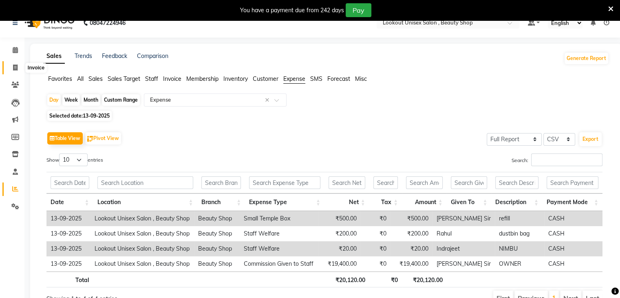
drag, startPoint x: 17, startPoint y: 66, endPoint x: 15, endPoint y: 71, distance: 4.6
click at [17, 66] on icon at bounding box center [15, 67] width 4 height 6
select select "service"
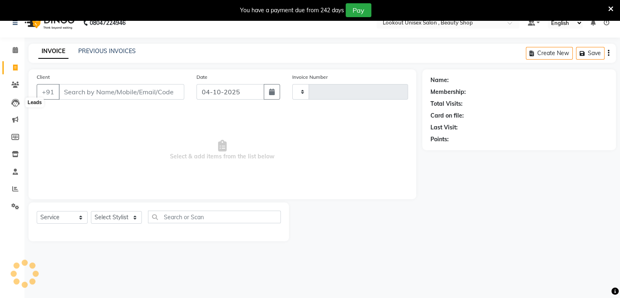
type input "4157"
select select "7658"
click at [13, 202] on span at bounding box center [15, 206] width 14 height 9
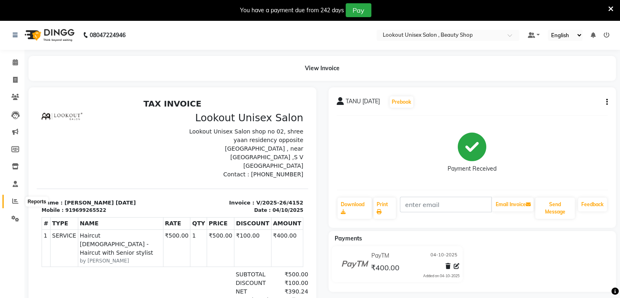
click at [15, 203] on icon at bounding box center [15, 201] width 6 height 6
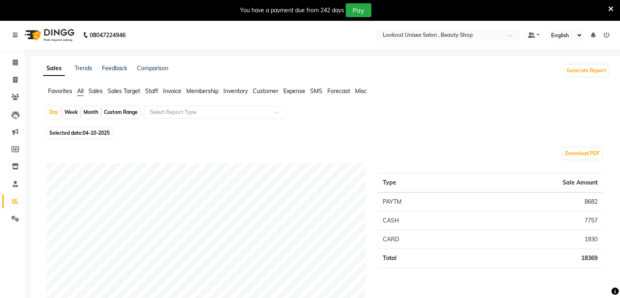
click at [92, 115] on div "Month" at bounding box center [91, 111] width 19 height 11
select select "10"
select select "2025"
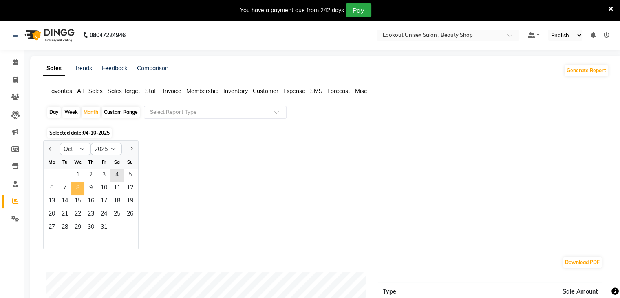
click at [76, 184] on span "8" at bounding box center [77, 188] width 13 height 13
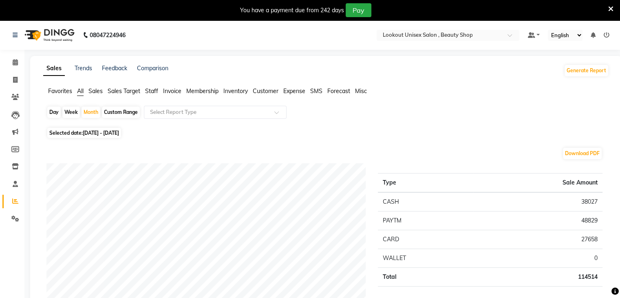
click at [290, 95] on li "Expense" at bounding box center [294, 91] width 22 height 9
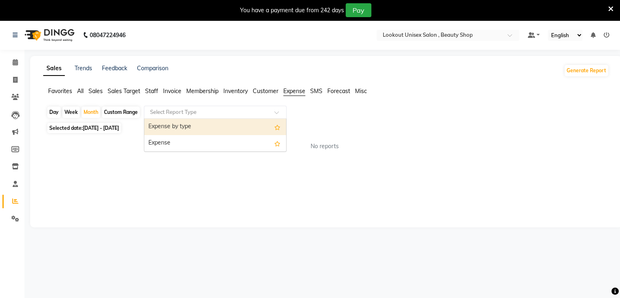
click at [249, 113] on input "text" at bounding box center [206, 112] width 117 height 8
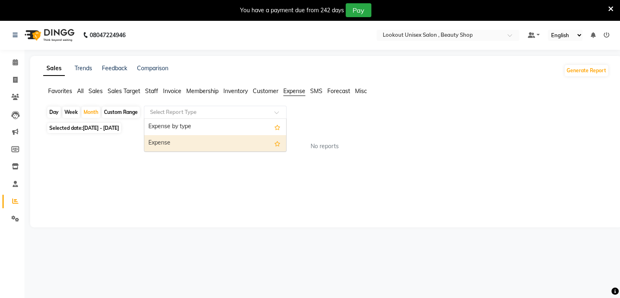
click at [238, 145] on div "Expense" at bounding box center [215, 143] width 142 height 16
select select "full_report"
select select "csv"
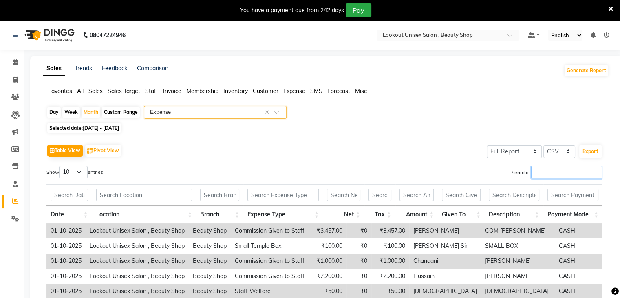
click at [541, 174] on input "Search:" at bounding box center [566, 171] width 71 height 13
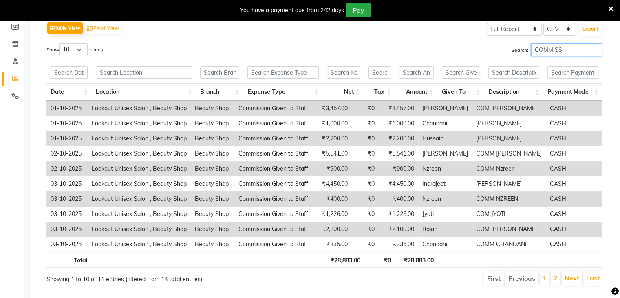
scroll to position [0, 6]
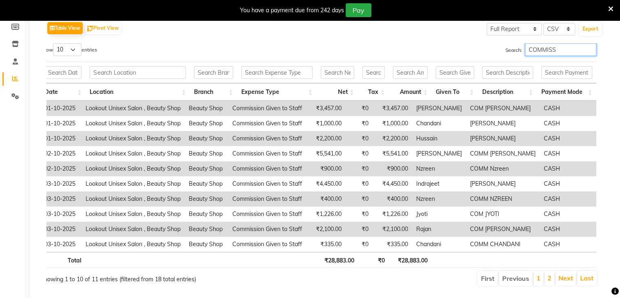
type input "COMMISS"
click at [70, 49] on select "10 25 50 100" at bounding box center [67, 49] width 29 height 13
select select "50"
click at [54, 43] on select "10 25 50 100" at bounding box center [67, 49] width 29 height 13
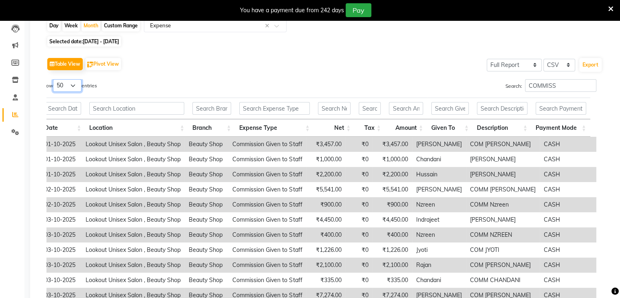
scroll to position [82, 0]
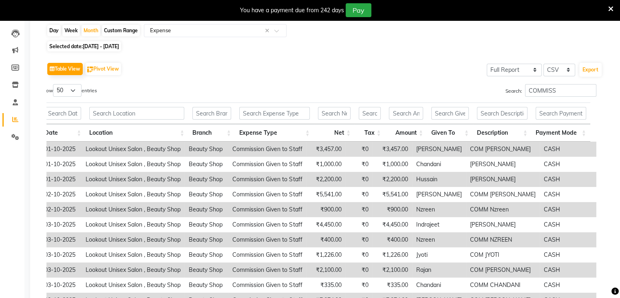
click at [55, 31] on div "Day" at bounding box center [53, 30] width 13 height 11
select select "10"
select select "2025"
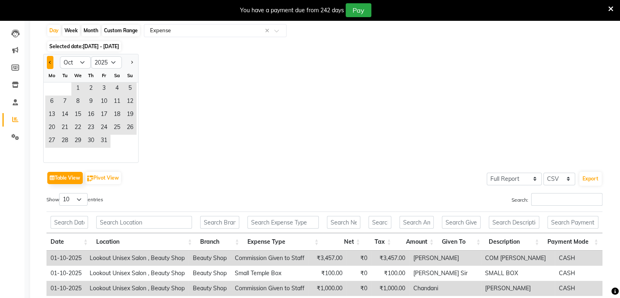
click at [51, 62] on span "Previous month" at bounding box center [50, 62] width 3 height 3
select select "9"
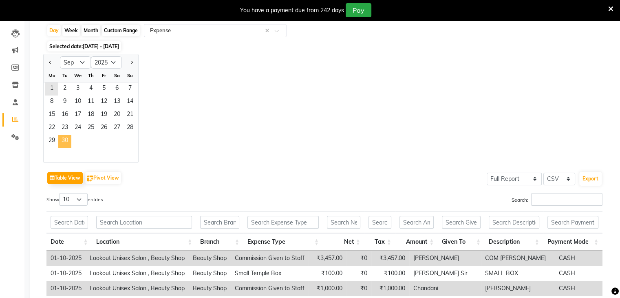
click at [67, 139] on span "30" at bounding box center [64, 141] width 13 height 13
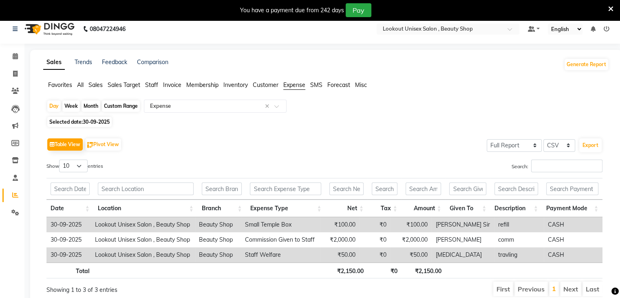
scroll to position [0, 0]
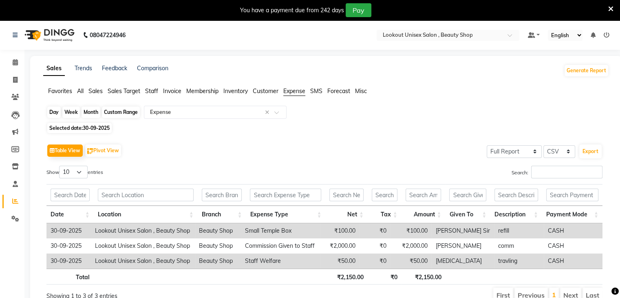
click at [56, 115] on div "Day" at bounding box center [53, 111] width 13 height 11
select select "9"
select select "2025"
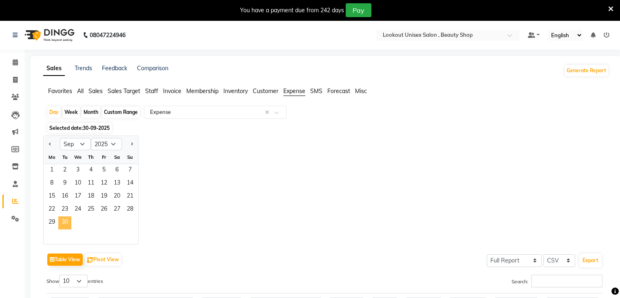
click at [64, 222] on span "30" at bounding box center [64, 222] width 13 height 13
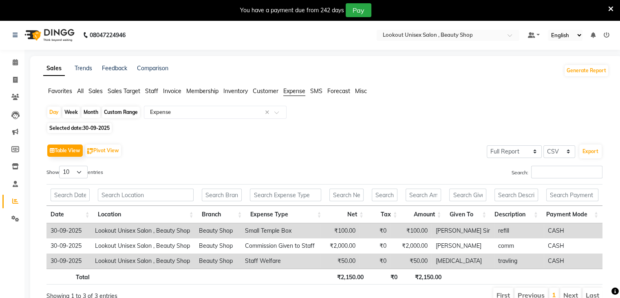
click at [331, 142] on div "Table View Pivot View Select Full Report Filtered Report Select CSV PDF Export" at bounding box center [324, 150] width 556 height 17
click at [567, 177] on input "Search:" at bounding box center [566, 171] width 71 height 13
click at [52, 112] on div "Day" at bounding box center [53, 111] width 13 height 11
select select "9"
select select "2025"
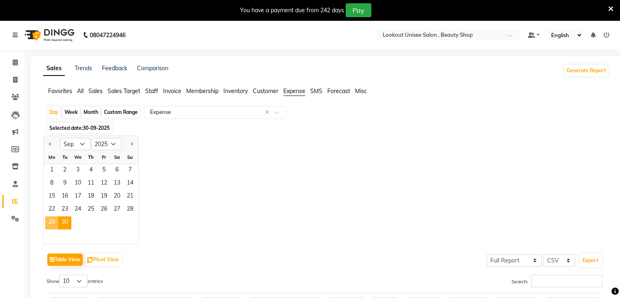
drag, startPoint x: 54, startPoint y: 221, endPoint x: 117, endPoint y: 218, distance: 62.8
click at [53, 221] on span "29" at bounding box center [51, 222] width 13 height 13
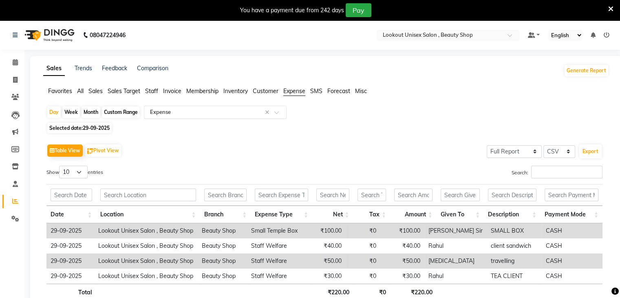
click at [169, 113] on input "text" at bounding box center [206, 112] width 117 height 8
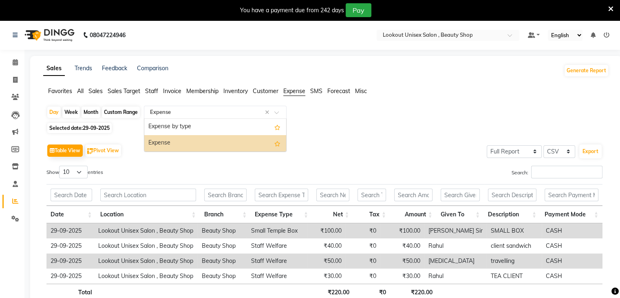
click at [172, 141] on div "Expense" at bounding box center [215, 143] width 142 height 16
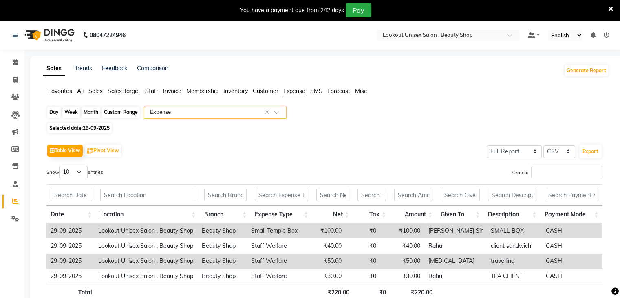
click at [57, 112] on div "Day" at bounding box center [53, 111] width 13 height 11
select select "9"
select select "2025"
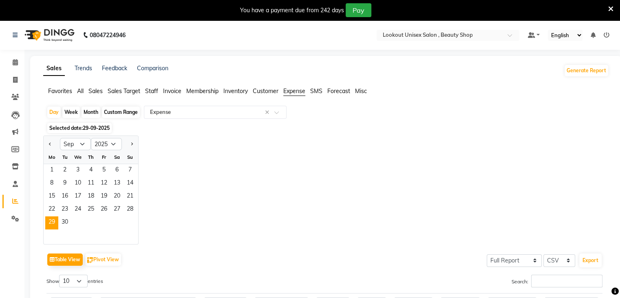
click at [93, 114] on div "Month" at bounding box center [91, 111] width 19 height 11
select select "9"
select select "2025"
click at [98, 187] on span "12" at bounding box center [103, 183] width 13 height 13
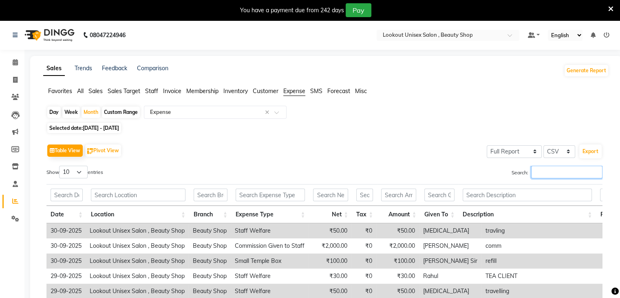
click at [574, 171] on input "Search:" at bounding box center [566, 171] width 71 height 13
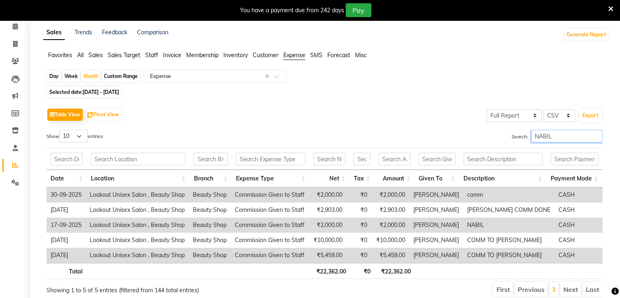
scroll to position [41, 0]
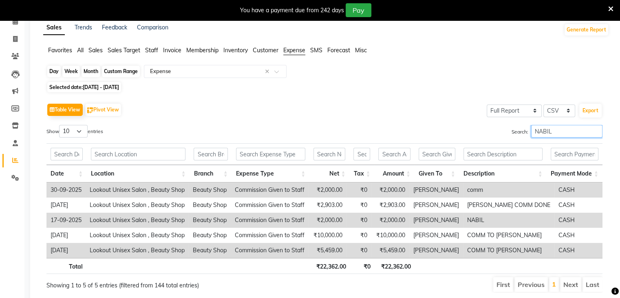
type input "NABIL"
click at [96, 72] on div "Month" at bounding box center [91, 71] width 19 height 11
select select "9"
select select "2025"
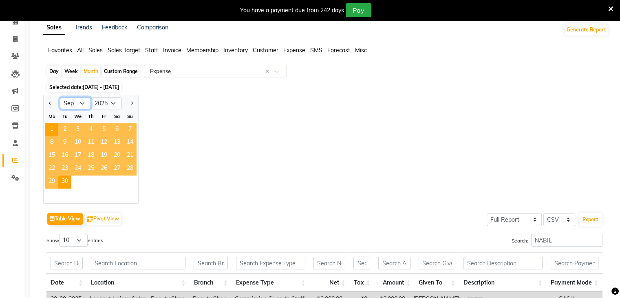
click at [83, 106] on select "Jan Feb Mar Apr May Jun Jul Aug Sep Oct Nov Dec" at bounding box center [75, 103] width 31 height 12
select select "10"
click at [60, 97] on select "Jan Feb Mar Apr May Jun Jul Aug Sep Oct Nov Dec" at bounding box center [75, 103] width 31 height 12
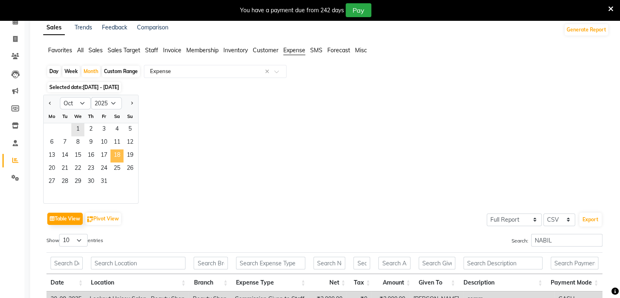
click at [121, 160] on span "18" at bounding box center [116, 155] width 13 height 13
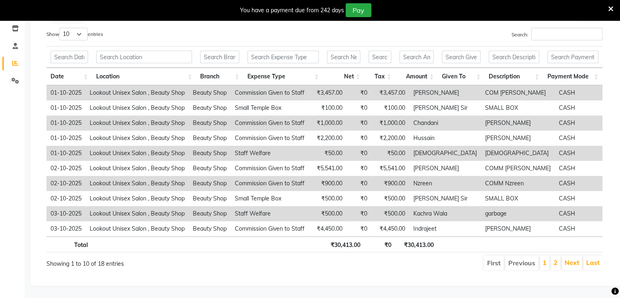
scroll to position [62, 0]
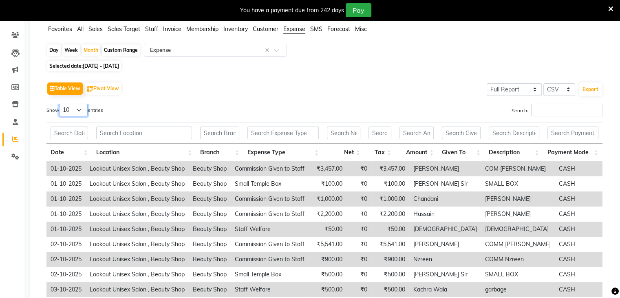
click at [79, 110] on select "10 25 50 100" at bounding box center [73, 110] width 29 height 13
select select "50"
click at [60, 104] on select "10 25 50 100" at bounding box center [73, 110] width 29 height 13
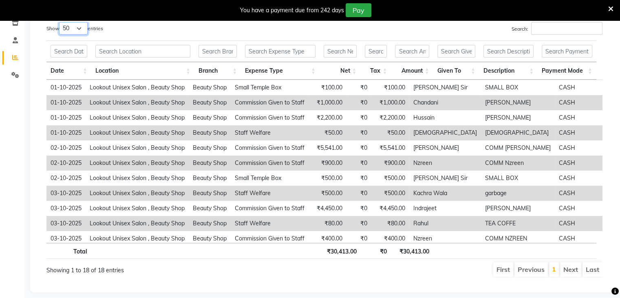
scroll to position [0, 0]
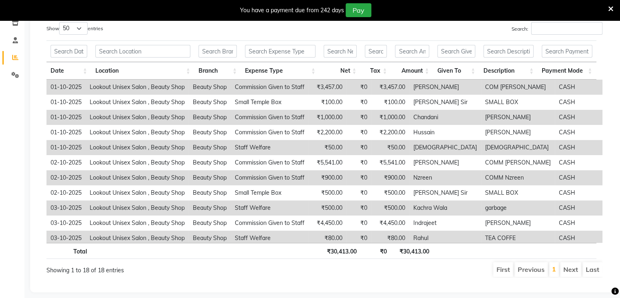
click at [527, 26] on label "Search:" at bounding box center [557, 28] width 91 height 13
click at [531, 26] on input "Search:" at bounding box center [566, 28] width 71 height 13
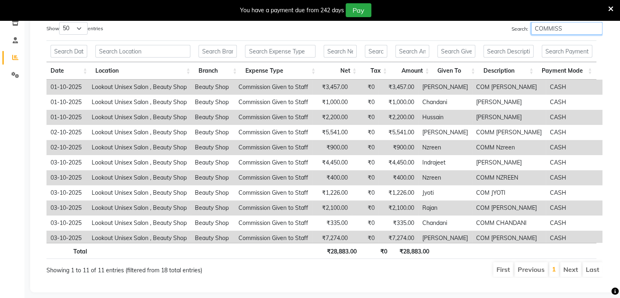
type input "COMMISS"
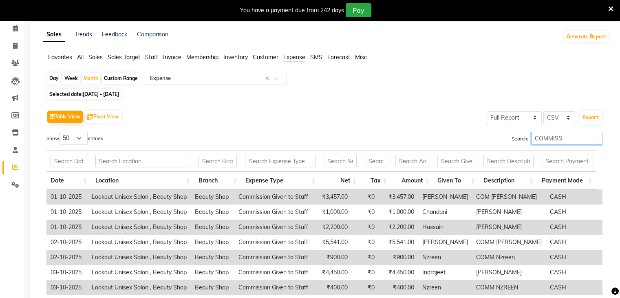
scroll to position [33, 0]
click at [55, 79] on div "Day" at bounding box center [53, 78] width 13 height 11
select select "10"
select select "2025"
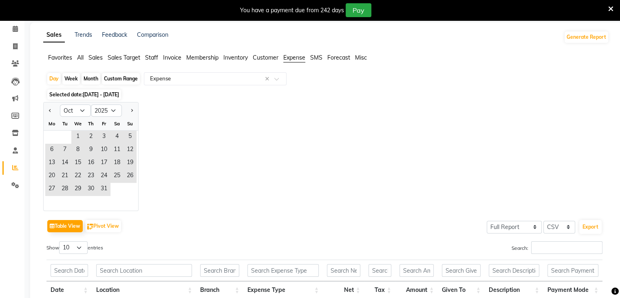
click at [75, 78] on div "Week" at bounding box center [71, 78] width 18 height 11
select select "10"
select select "2025"
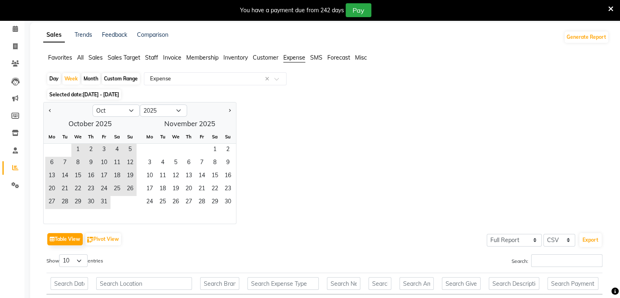
click at [88, 78] on div "Month" at bounding box center [91, 78] width 19 height 11
select select "10"
select select "2025"
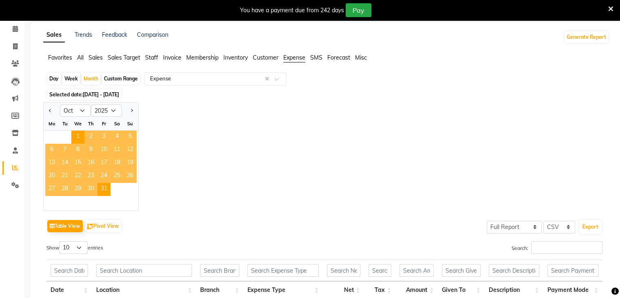
click at [91, 163] on span "16" at bounding box center [90, 163] width 13 height 13
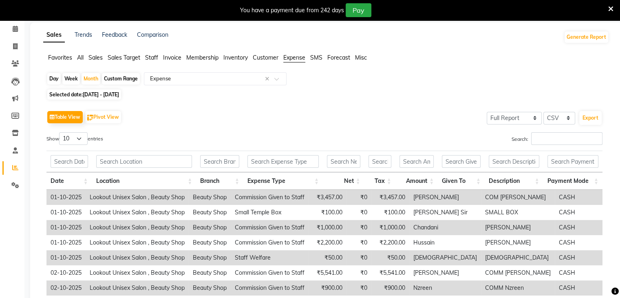
click at [106, 79] on div "Custom Range" at bounding box center [121, 78] width 38 height 11
select select "10"
select select "2025"
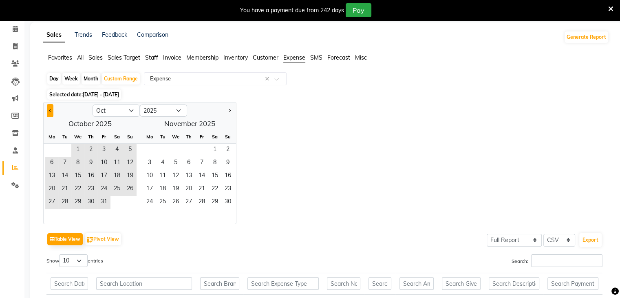
click at [49, 108] on button "Previous month" at bounding box center [50, 110] width 7 height 13
select select "9"
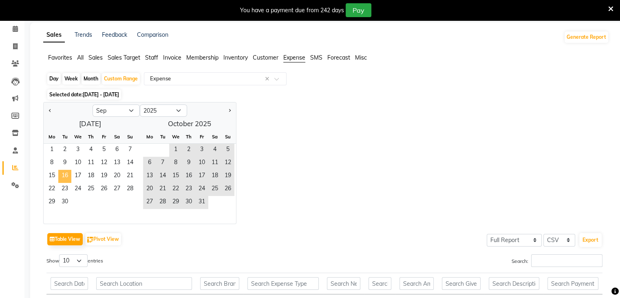
click at [62, 172] on span "16" at bounding box center [64, 176] width 13 height 13
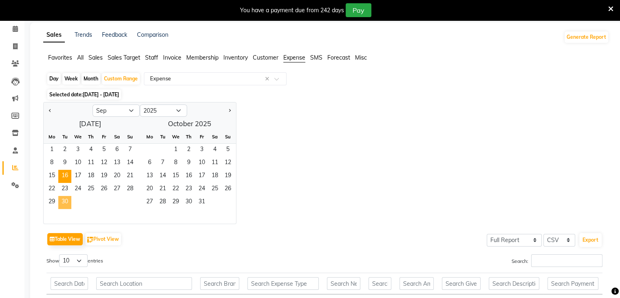
click at [70, 200] on span "30" at bounding box center [64, 202] width 13 height 13
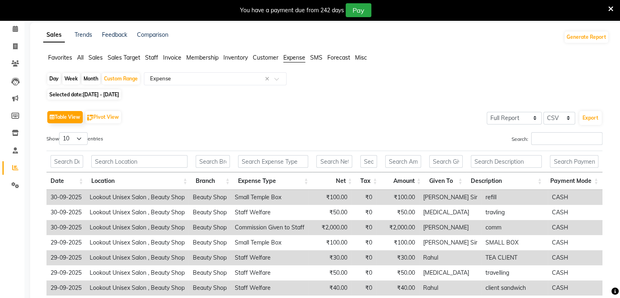
click at [552, 131] on div "Table View Pivot View Select Full Report Filtered Report Select CSV PDF Export …" at bounding box center [324, 241] width 556 height 267
click at [552, 142] on input "Search:" at bounding box center [566, 138] width 71 height 13
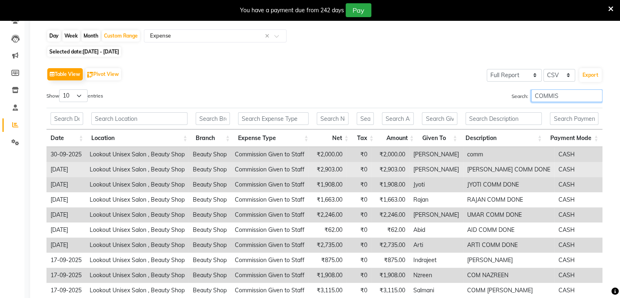
scroll to position [143, 0]
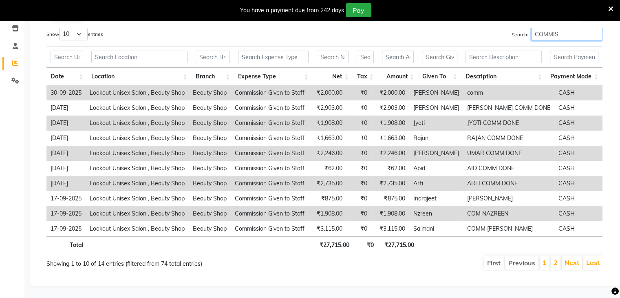
type input "COMMIS"
click at [80, 68] on th "Date" at bounding box center [66, 77] width 41 height 18
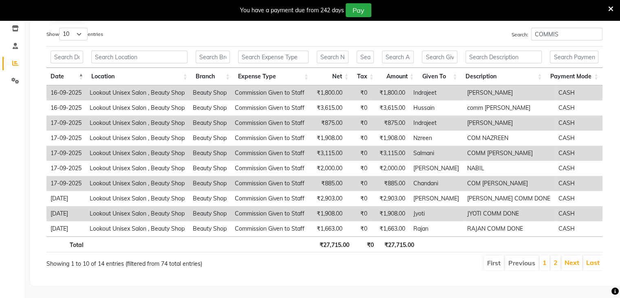
scroll to position [0, 6]
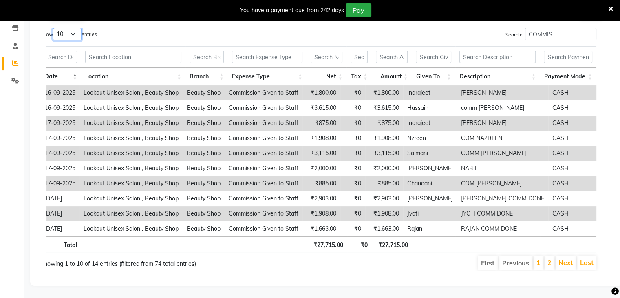
click at [75, 29] on select "10 25 50 100" at bounding box center [67, 34] width 29 height 13
select select "100"
click at [54, 28] on select "10 25 50 100" at bounding box center [67, 34] width 29 height 13
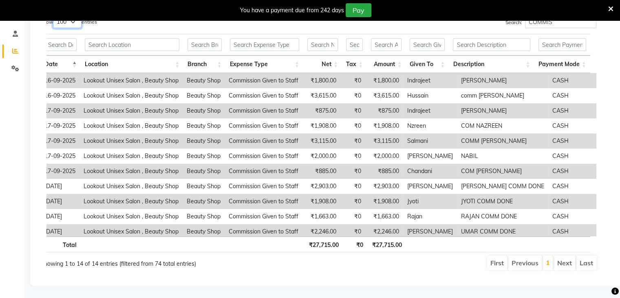
scroll to position [33, 0]
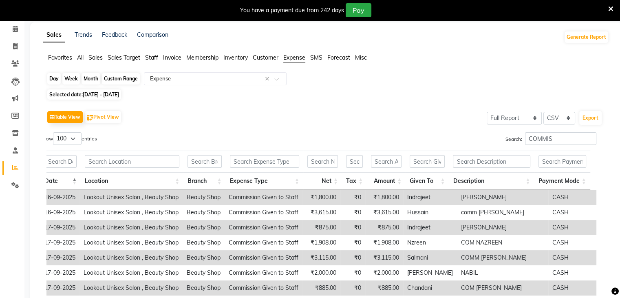
click at [115, 81] on div "Custom Range" at bounding box center [121, 78] width 38 height 11
select select "9"
select select "2025"
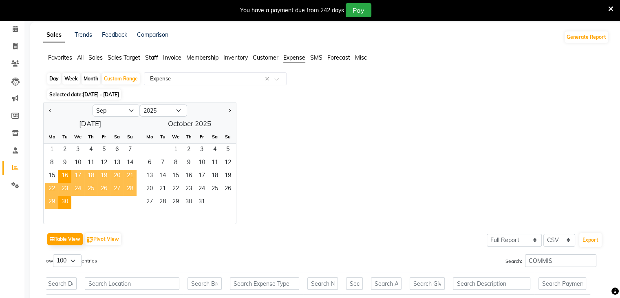
click at [95, 80] on div "Month" at bounding box center [91, 78] width 19 height 11
select select "9"
select select "2025"
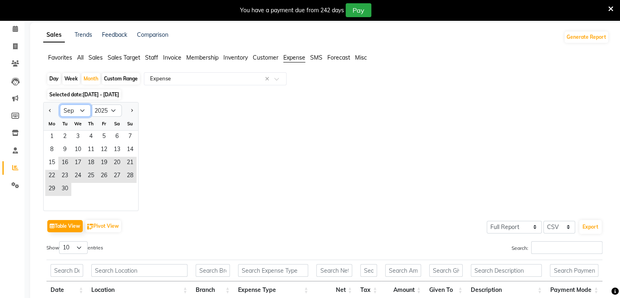
click at [78, 111] on select "Jan Feb Mar Apr May Jun Jul Aug Sep Oct Nov Dec" at bounding box center [75, 110] width 31 height 12
select select "10"
click at [60, 104] on select "Jan Feb Mar Apr May Jun Jul Aug Sep Oct Nov Dec" at bounding box center [75, 110] width 31 height 12
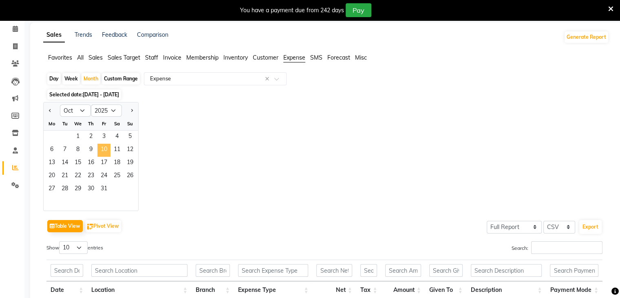
click at [106, 144] on span "10" at bounding box center [103, 149] width 13 height 13
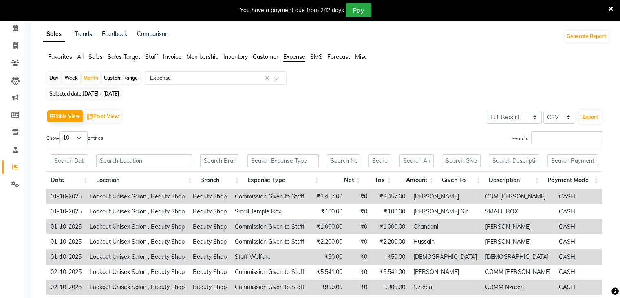
scroll to position [0, 0]
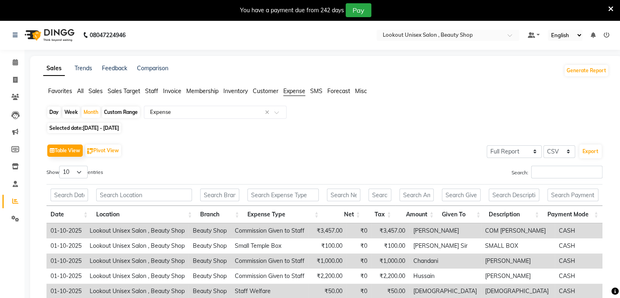
click at [563, 164] on div "Table View Pivot View Select Full Report Filtered Report Select CSV PDF Export …" at bounding box center [324, 275] width 556 height 267
click at [544, 175] on input "Search:" at bounding box center [566, 171] width 71 height 13
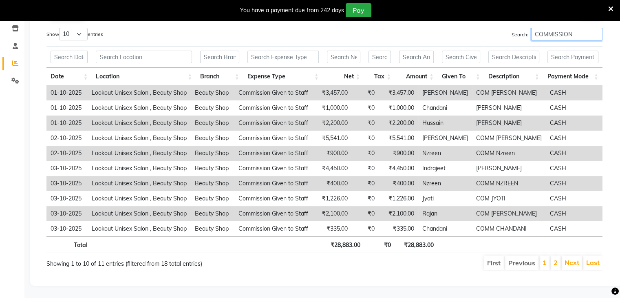
scroll to position [0, 6]
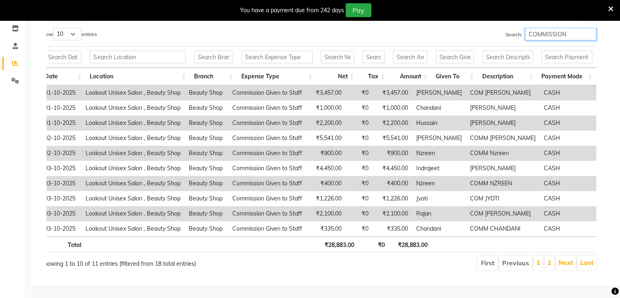
type input "COMMISSION"
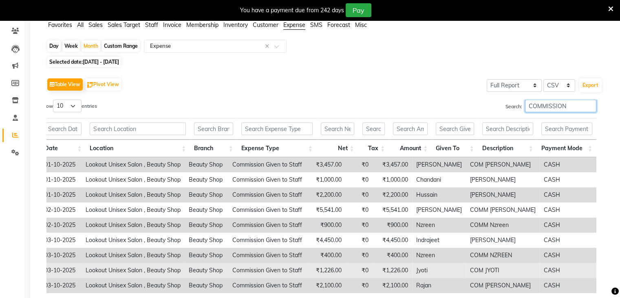
scroll to position [62, 0]
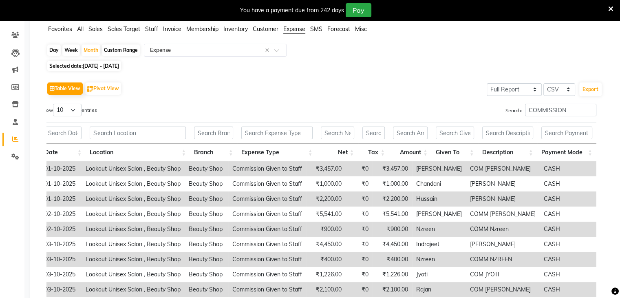
click at [53, 53] on div "Day" at bounding box center [53, 49] width 13 height 11
select select "10"
select select "2025"
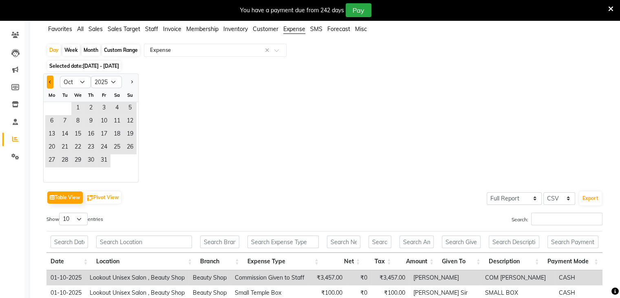
click at [49, 83] on button "Previous month" at bounding box center [50, 81] width 7 height 13
select select "9"
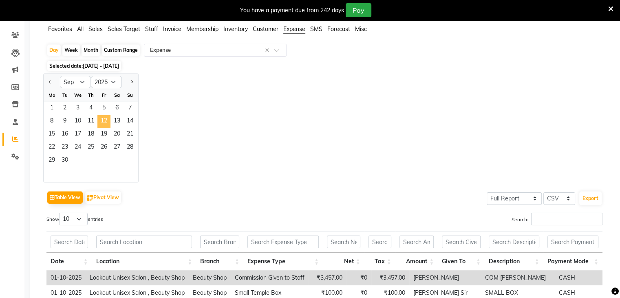
click at [103, 121] on span "12" at bounding box center [103, 121] width 13 height 13
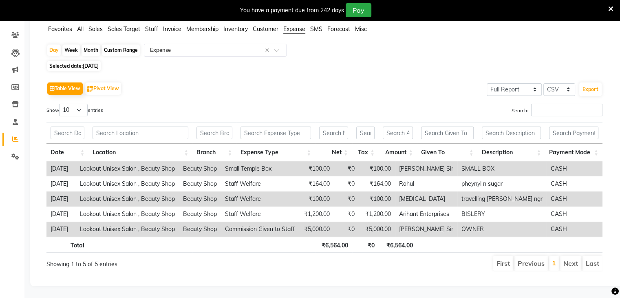
click at [93, 65] on span "12-09-2025" at bounding box center [91, 66] width 16 height 6
select select "9"
select select "2025"
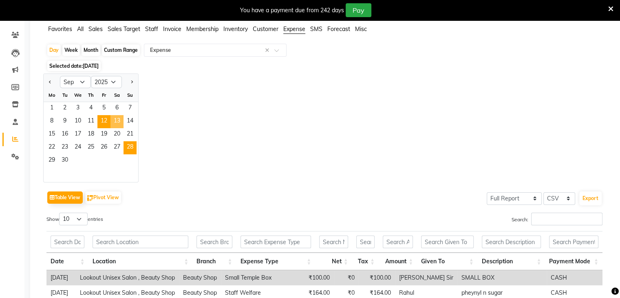
click at [112, 120] on span "13" at bounding box center [116, 121] width 13 height 13
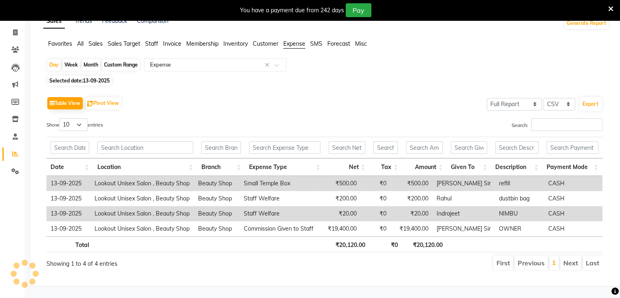
scroll to position [53, 0]
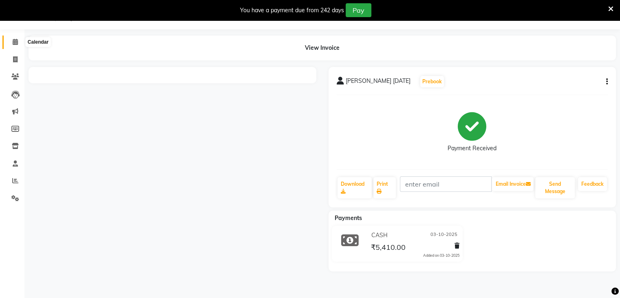
click at [13, 41] on icon at bounding box center [15, 42] width 5 height 6
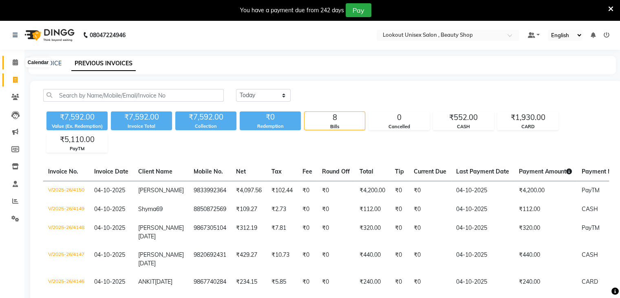
click at [13, 58] on span at bounding box center [15, 62] width 14 height 9
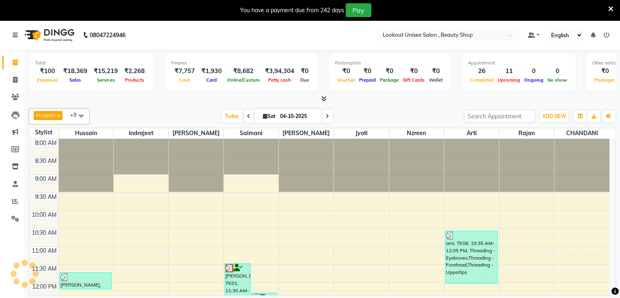
scroll to position [320, 0]
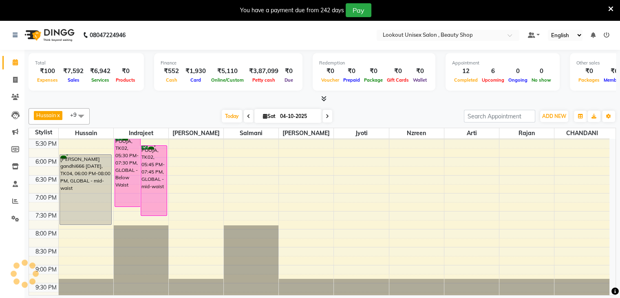
scroll to position [341, 0]
click at [15, 84] on link "Invoice" at bounding box center [12, 79] width 20 height 13
select select "service"
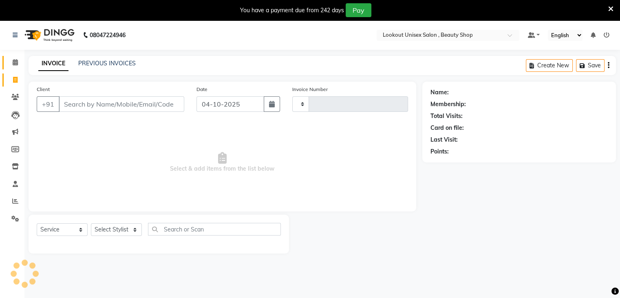
type input "4157"
select select "7658"
click at [137, 229] on select "Select Stylist [PERSON_NAME] [PERSON_NAME] Sir Disha [PERSON_NAME] Jyoti Mahesh…" at bounding box center [116, 229] width 51 height 13
drag, startPoint x: 213, startPoint y: 169, endPoint x: 219, endPoint y: 171, distance: 6.6
click at [214, 169] on span "Select & add items from the list below" at bounding box center [222, 162] width 371 height 82
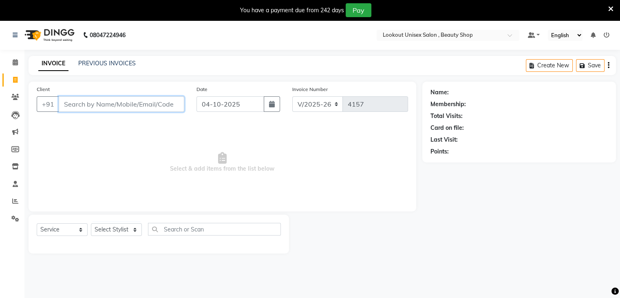
click at [98, 105] on input "Client" at bounding box center [122, 103] width 126 height 15
drag, startPoint x: 12, startPoint y: 217, endPoint x: 7, endPoint y: 217, distance: 4.9
click at [12, 217] on icon at bounding box center [15, 218] width 8 height 6
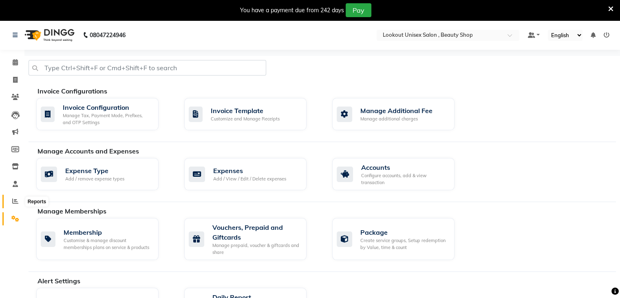
click at [13, 200] on icon at bounding box center [15, 201] width 6 height 6
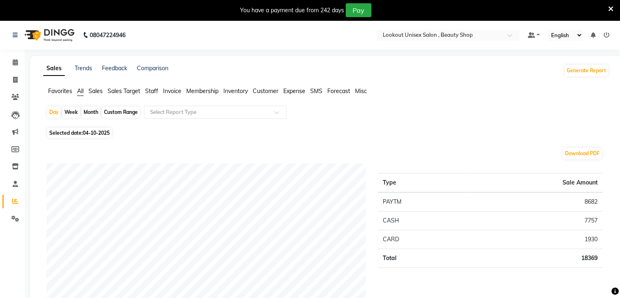
click at [94, 90] on span "Sales" at bounding box center [95, 90] width 14 height 7
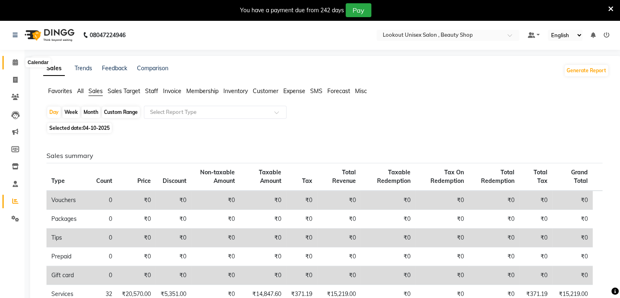
click at [18, 64] on span at bounding box center [15, 62] width 14 height 9
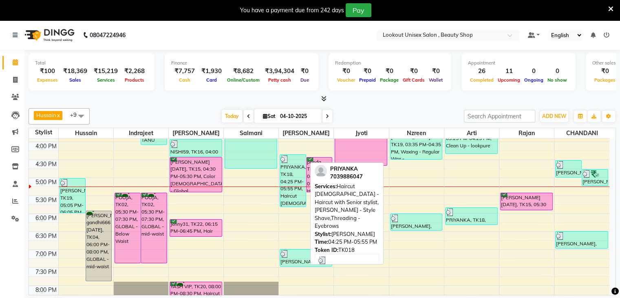
scroll to position [285, 0]
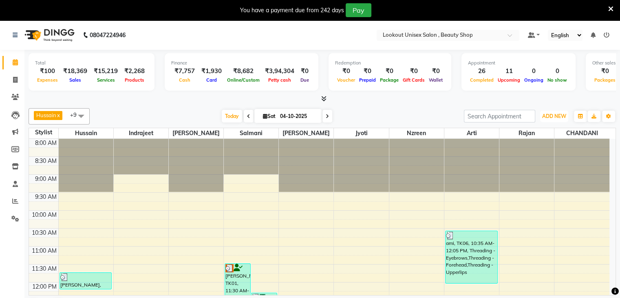
click at [553, 115] on span "ADD NEW" at bounding box center [554, 116] width 24 height 6
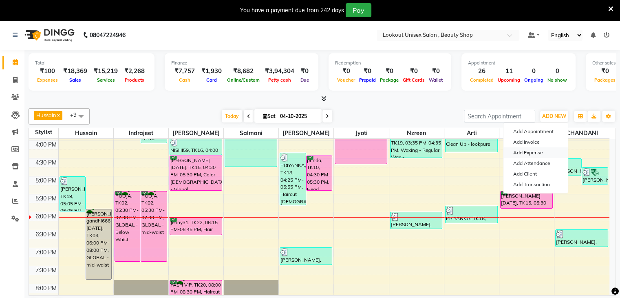
click at [525, 151] on link "Add Expense" at bounding box center [535, 152] width 64 height 11
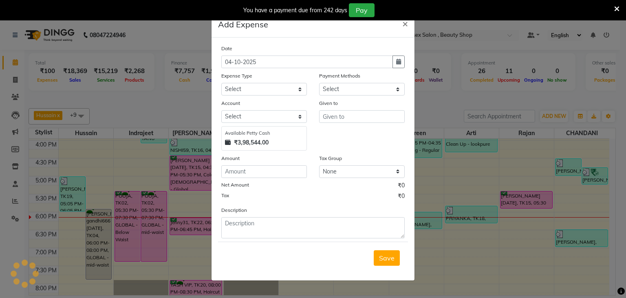
select select "1"
select select "6789"
drag, startPoint x: 297, startPoint y: 88, endPoint x: 293, endPoint y: 95, distance: 8.2
click at [297, 88] on select "Select Advance Salary Bank charges Cash transfer to bank Cash transfer to Owner…" at bounding box center [264, 89] width 86 height 13
select select "19617"
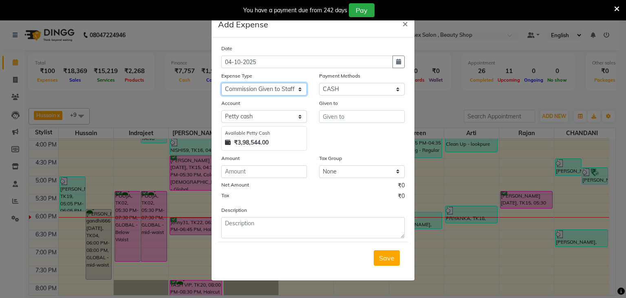
click at [221, 84] on select "Select Advance Salary Bank charges Cash transfer to bank Cash transfer to Owner…" at bounding box center [264, 89] width 86 height 13
click at [404, 23] on span "×" at bounding box center [405, 23] width 6 height 12
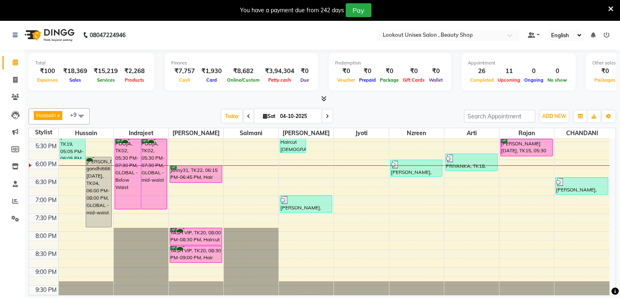
scroll to position [341, 0]
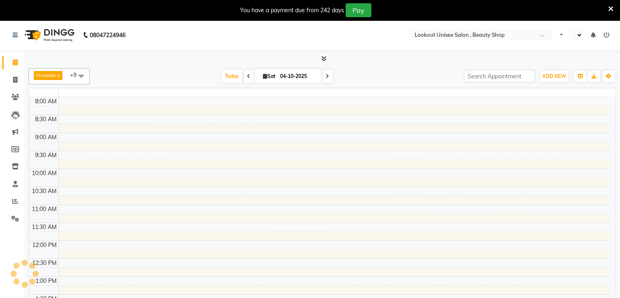
select select "en"
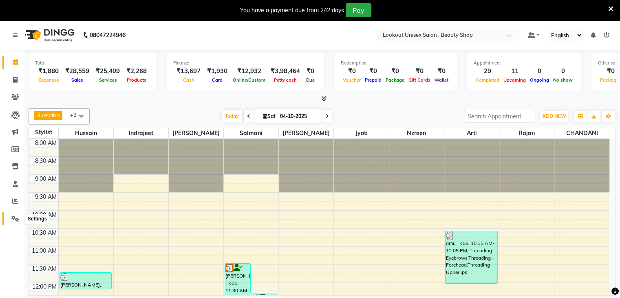
click at [13, 221] on icon at bounding box center [15, 218] width 8 height 6
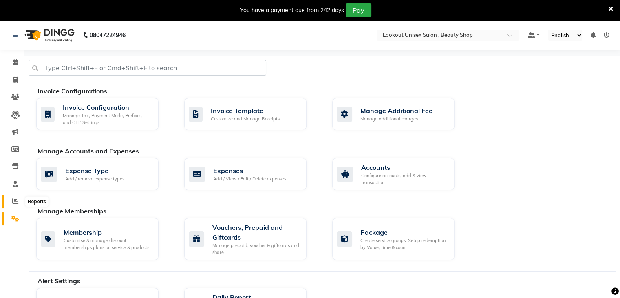
click at [14, 203] on icon at bounding box center [15, 201] width 6 height 6
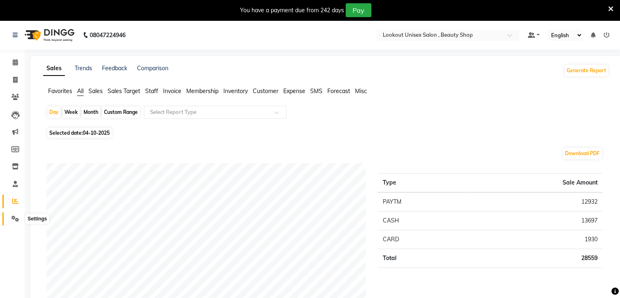
click at [13, 219] on icon at bounding box center [15, 218] width 8 height 6
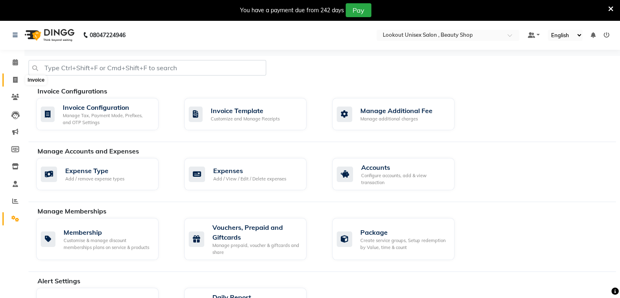
click at [15, 79] on icon at bounding box center [15, 80] width 4 height 6
select select "service"
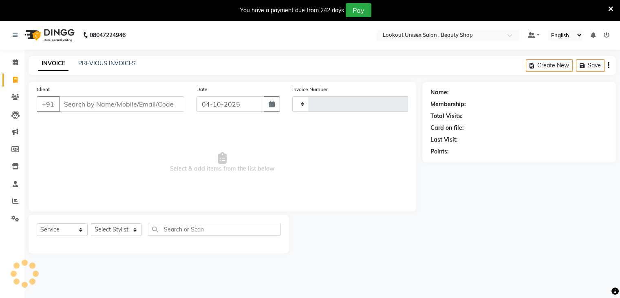
scroll to position [20, 0]
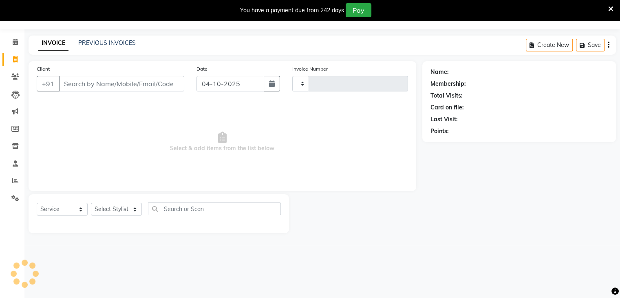
type input "4160"
select select "7658"
click at [68, 82] on input "Client" at bounding box center [122, 83] width 126 height 15
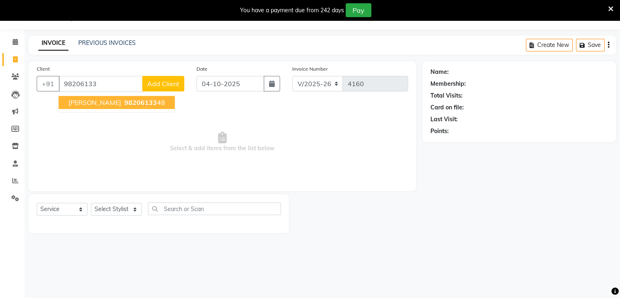
click at [124, 101] on span "98206133" at bounding box center [140, 102] width 33 height 8
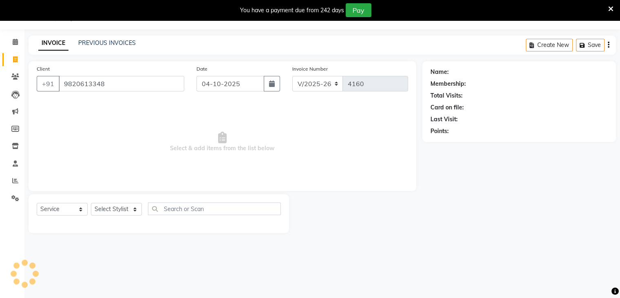
type input "9820613348"
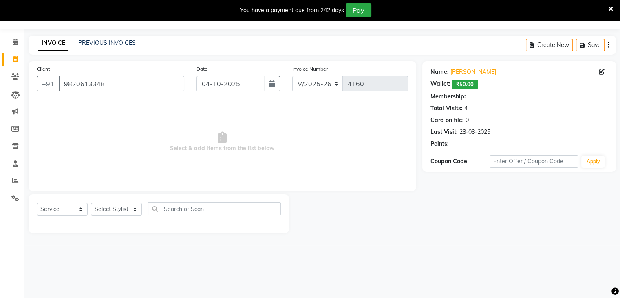
select select "1: Object"
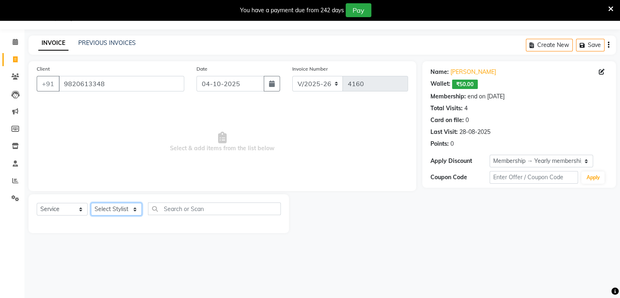
drag, startPoint x: 135, startPoint y: 207, endPoint x: 126, endPoint y: 209, distance: 9.4
click at [135, 207] on select "Select Stylist [PERSON_NAME] [PERSON_NAME] Sir Disha [PERSON_NAME] Jyoti Mahesh…" at bounding box center [116, 209] width 51 height 13
select select "88196"
click at [91, 203] on select "Select Stylist [PERSON_NAME] [PERSON_NAME] Sir Disha [PERSON_NAME] Jyoti Mahesh…" at bounding box center [116, 209] width 51 height 13
click at [80, 209] on select "Select Service Product Membership Package Voucher Prepaid Gift Card" at bounding box center [62, 209] width 51 height 13
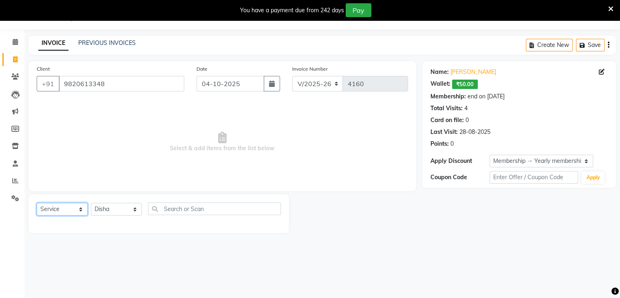
select select "product"
click at [37, 203] on select "Select Service Product Membership Package Voucher Prepaid Gift Card" at bounding box center [62, 209] width 51 height 13
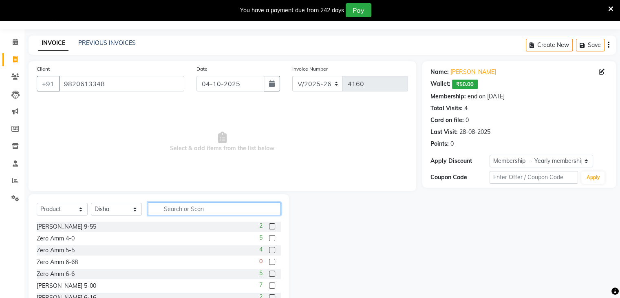
click at [192, 208] on input "text" at bounding box center [214, 208] width 133 height 13
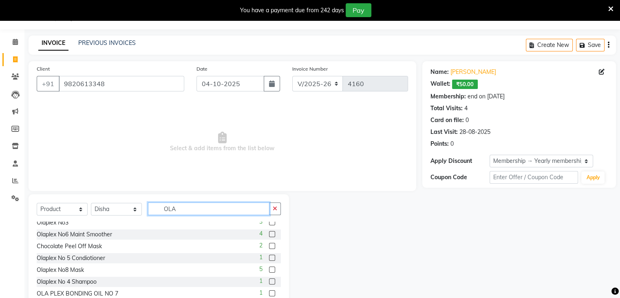
scroll to position [41, 0]
type input "OLA"
click at [269, 257] on label at bounding box center [272, 256] width 6 height 6
click at [269, 257] on input "checkbox" at bounding box center [271, 256] width 5 height 5
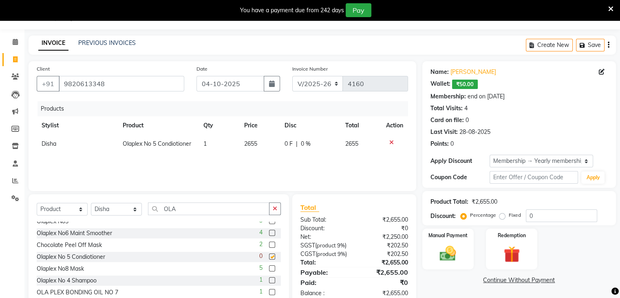
checkbox input "false"
click at [253, 134] on th "Price" at bounding box center [259, 125] width 41 height 18
click at [258, 140] on td "2655" at bounding box center [259, 144] width 41 height 18
select select "88196"
click at [256, 144] on input "2655" at bounding box center [248, 145] width 29 height 13
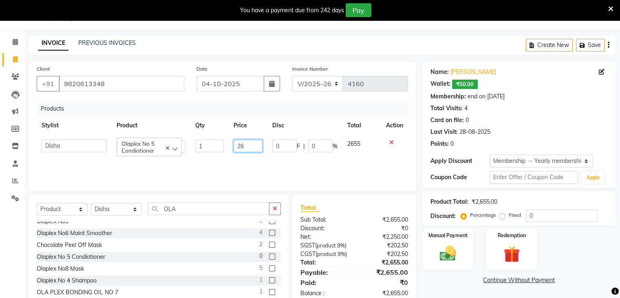
type input "2"
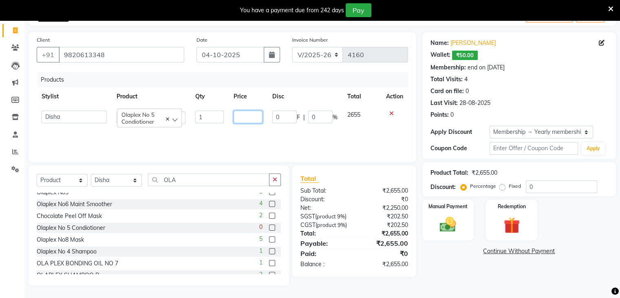
type input "0"
type input "3200"
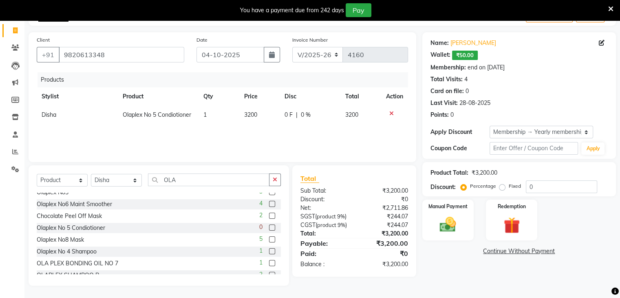
click at [308, 135] on div "Products Stylist Product Qty Price Disc Total Action Disha Olaplex No 5 Condiot…" at bounding box center [222, 113] width 371 height 82
click at [527, 188] on input "0" at bounding box center [561, 186] width 71 height 13
type input "20"
click at [272, 137] on div "Products Stylist Product Qty Price Disc Total Action Disha Olaplex No 5 Condiot…" at bounding box center [222, 113] width 371 height 82
click at [453, 227] on img at bounding box center [447, 225] width 27 height 20
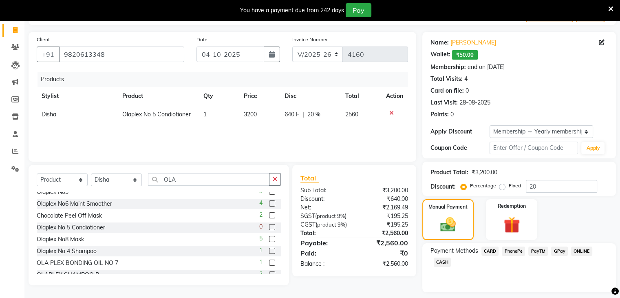
click at [448, 258] on span "CASH" at bounding box center [443, 261] width 18 height 9
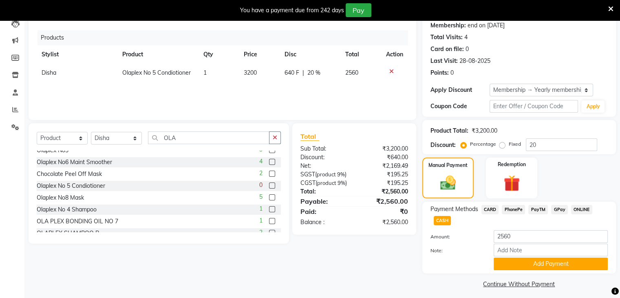
scroll to position [97, 0]
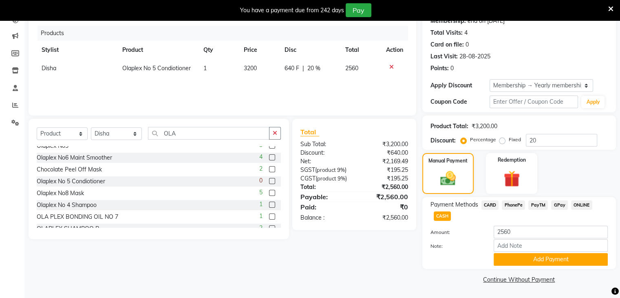
click at [534, 258] on button "Add Payment" at bounding box center [551, 259] width 114 height 13
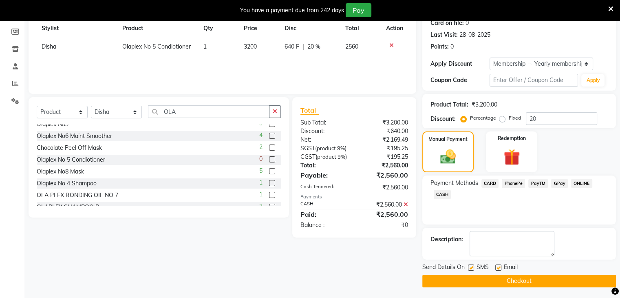
scroll to position [119, 0]
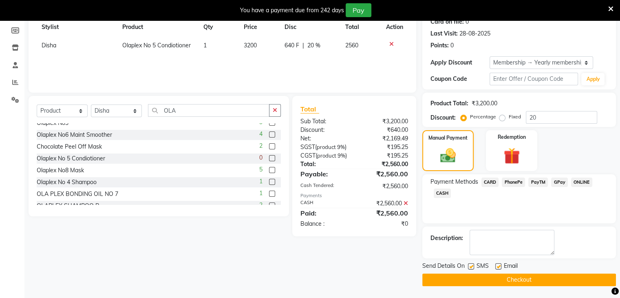
drag, startPoint x: 497, startPoint y: 266, endPoint x: 503, endPoint y: 274, distance: 10.5
click at [497, 266] on label at bounding box center [498, 266] width 6 height 6
click at [497, 266] on input "checkbox" at bounding box center [497, 266] width 5 height 5
checkbox input "false"
click at [510, 277] on button "Checkout" at bounding box center [519, 279] width 194 height 13
